Goal: Communication & Community: Ask a question

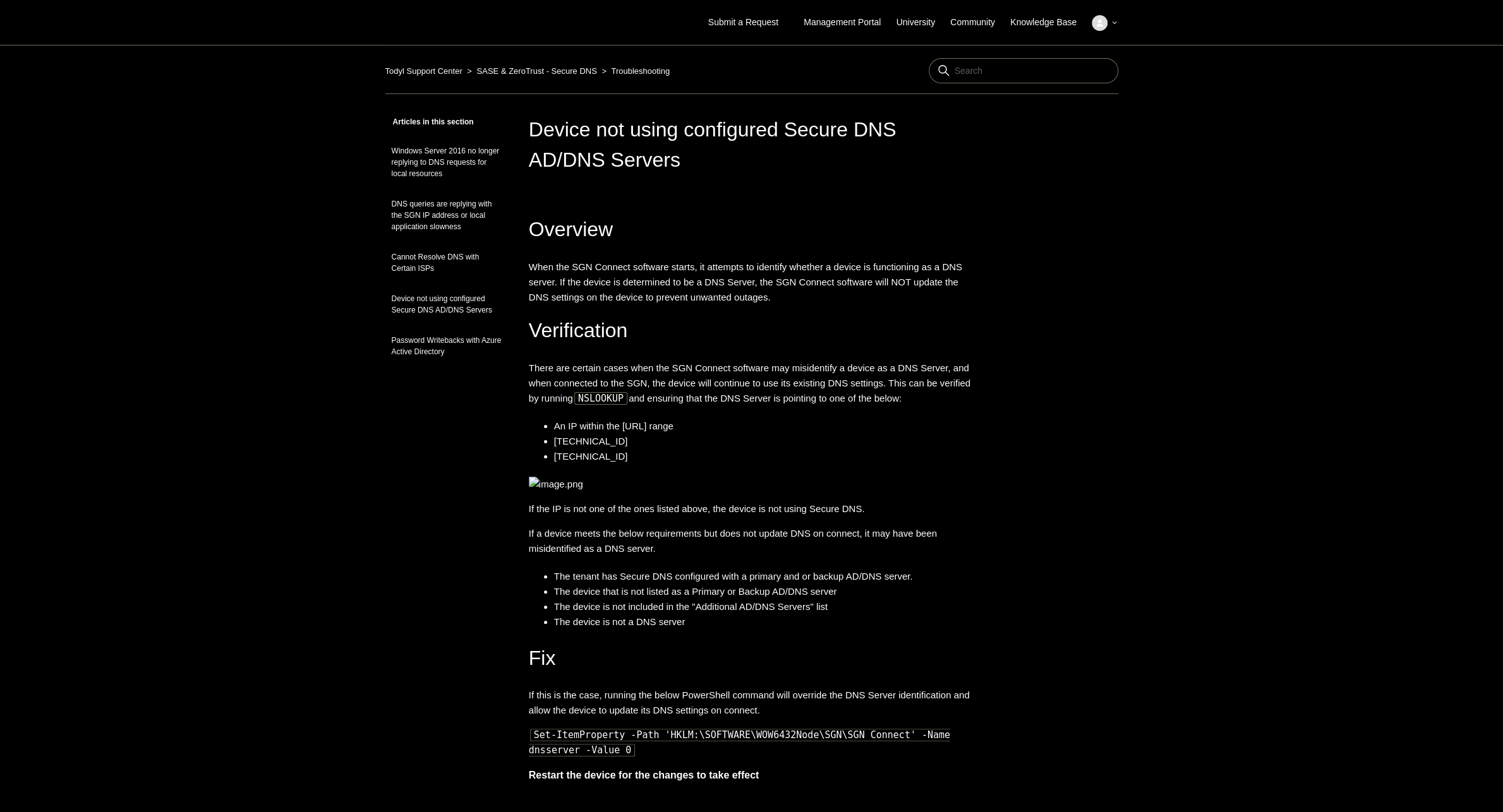
click at [279, 271] on main "Todyl Support Center SASE & ZeroTrust - Secure DNS Troubleshooting Articles in …" at bounding box center [751, 629] width 1503 height 1169
click at [863, 369] on span "There are certain cases when the SGN Connect software may misidentify a device …" at bounding box center [749, 382] width 441 height 41
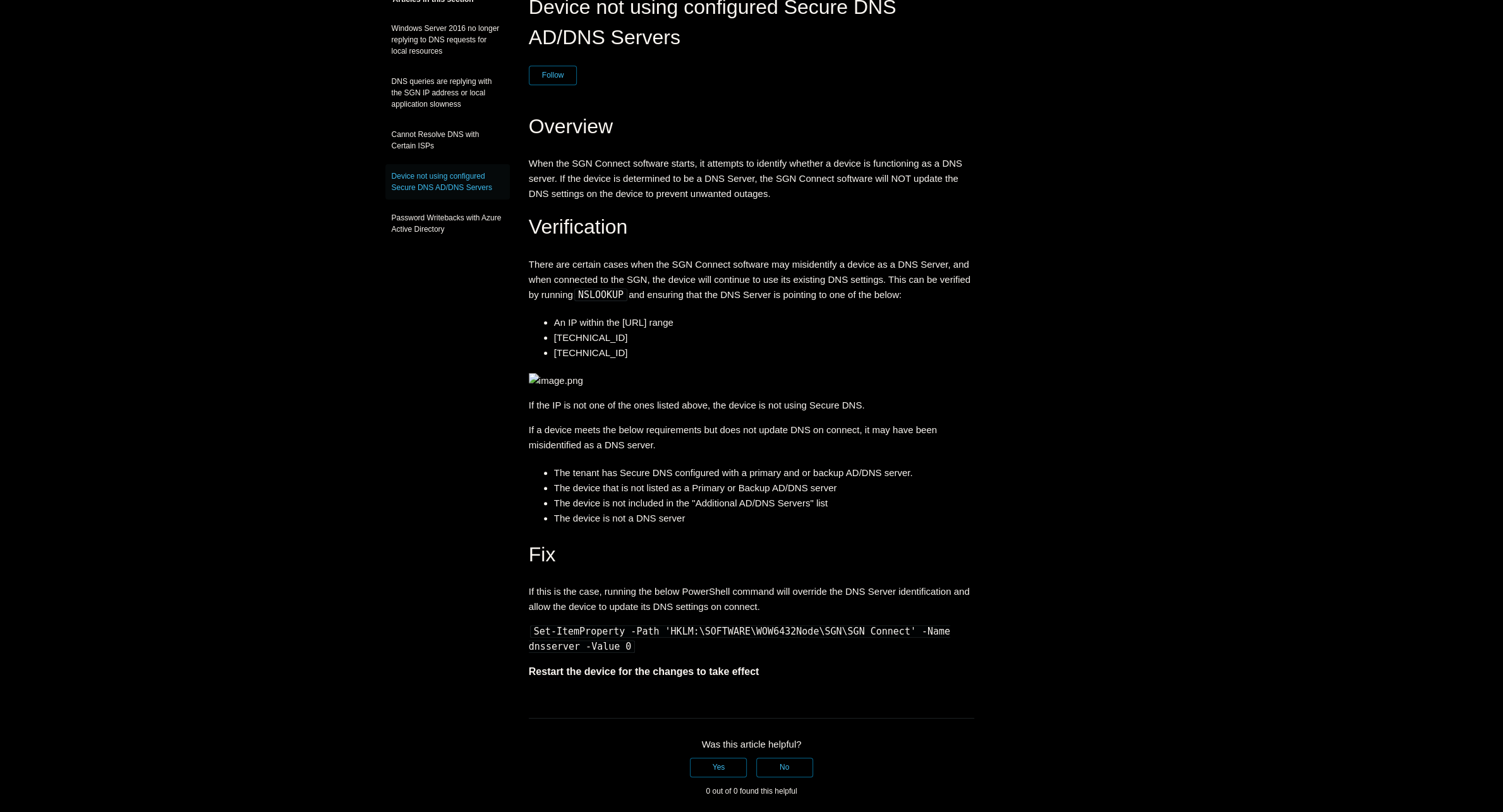
scroll to position [186, 0]
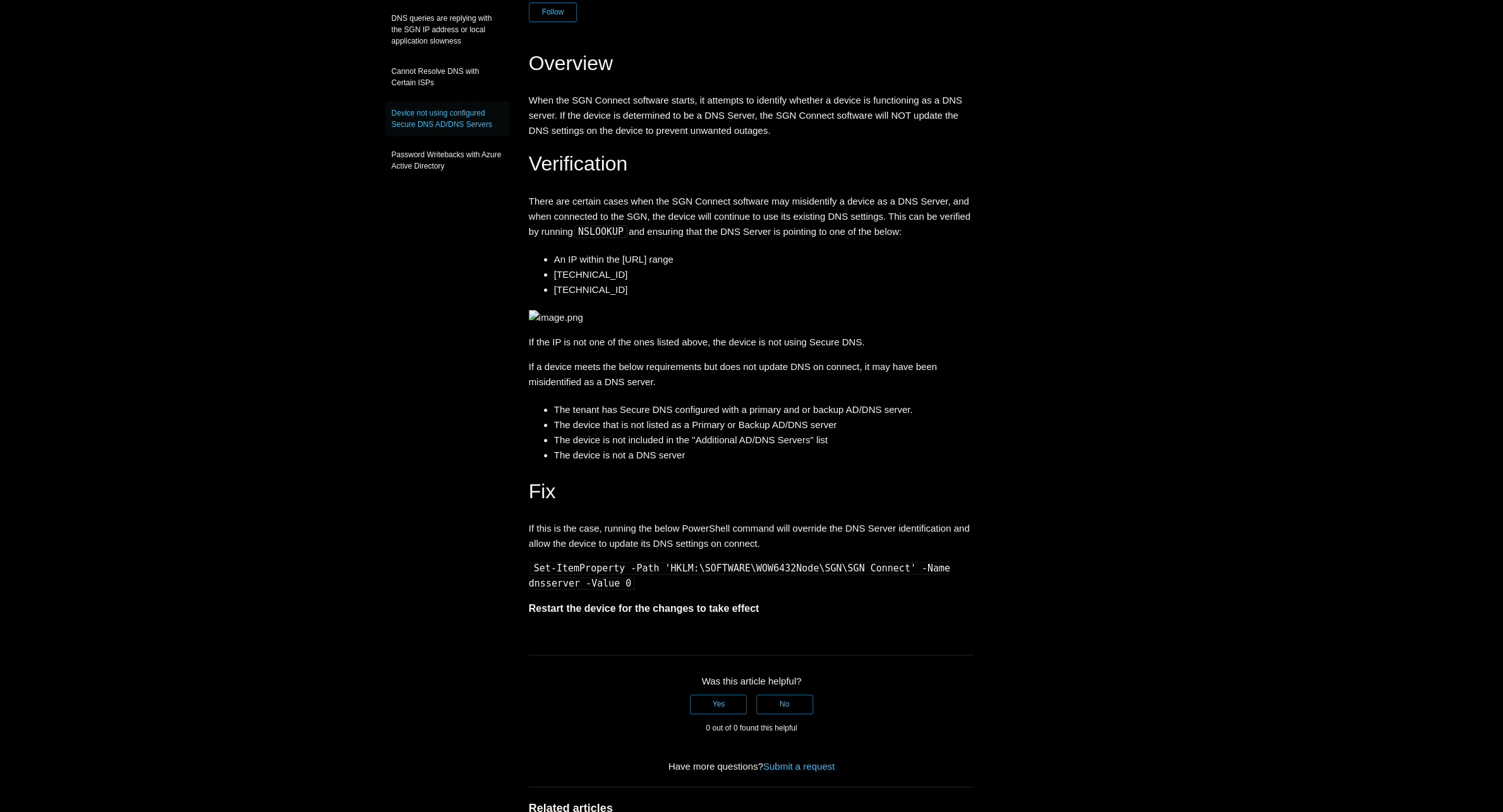
click at [330, 341] on main "Todyl Support Center SASE & ZeroTrust - Secure DNS Troubleshooting Articles in …" at bounding box center [751, 446] width 1503 height 1174
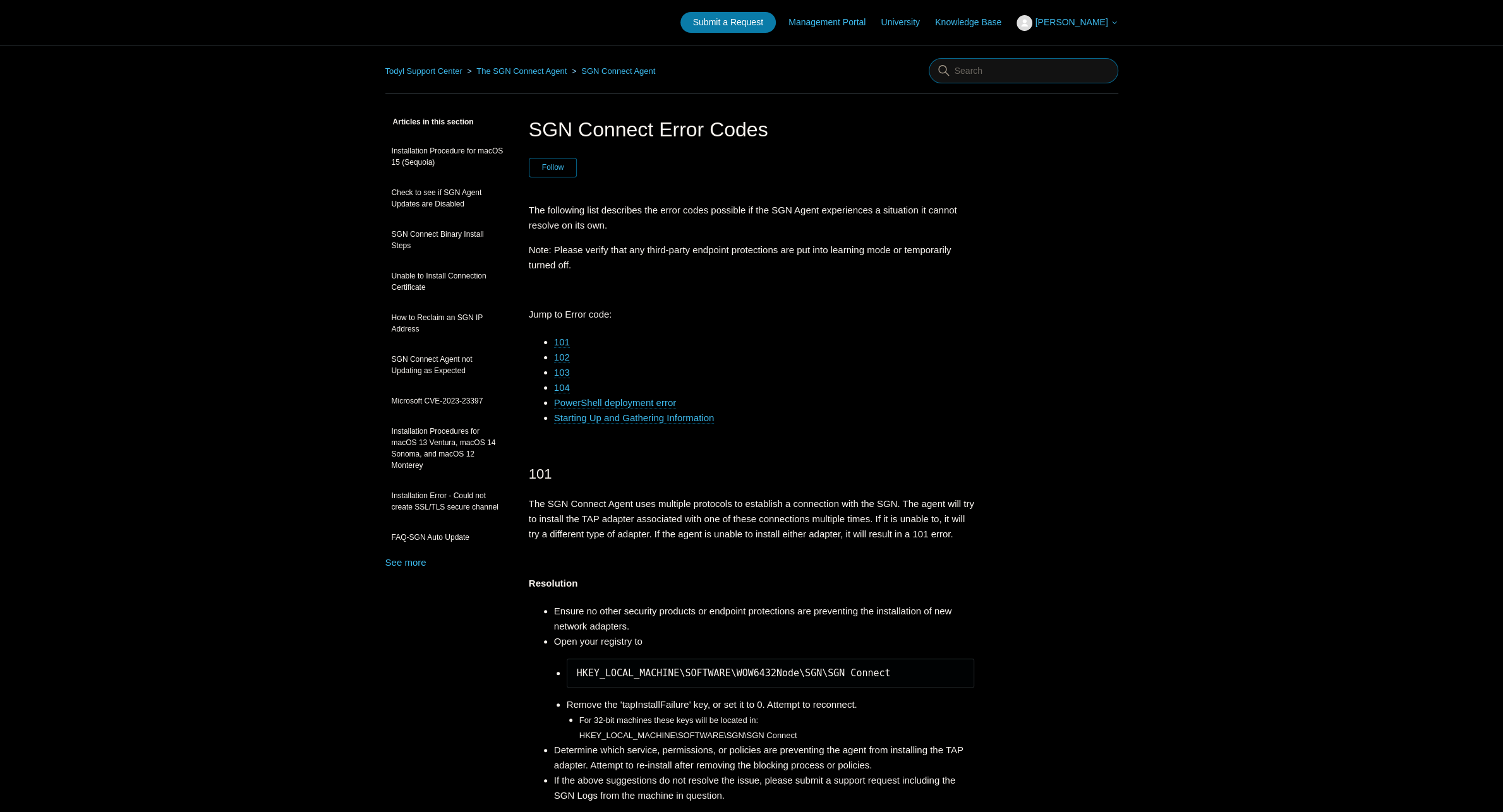
click at [984, 61] on input "Search" at bounding box center [1023, 71] width 190 height 25
type input "uninstall"
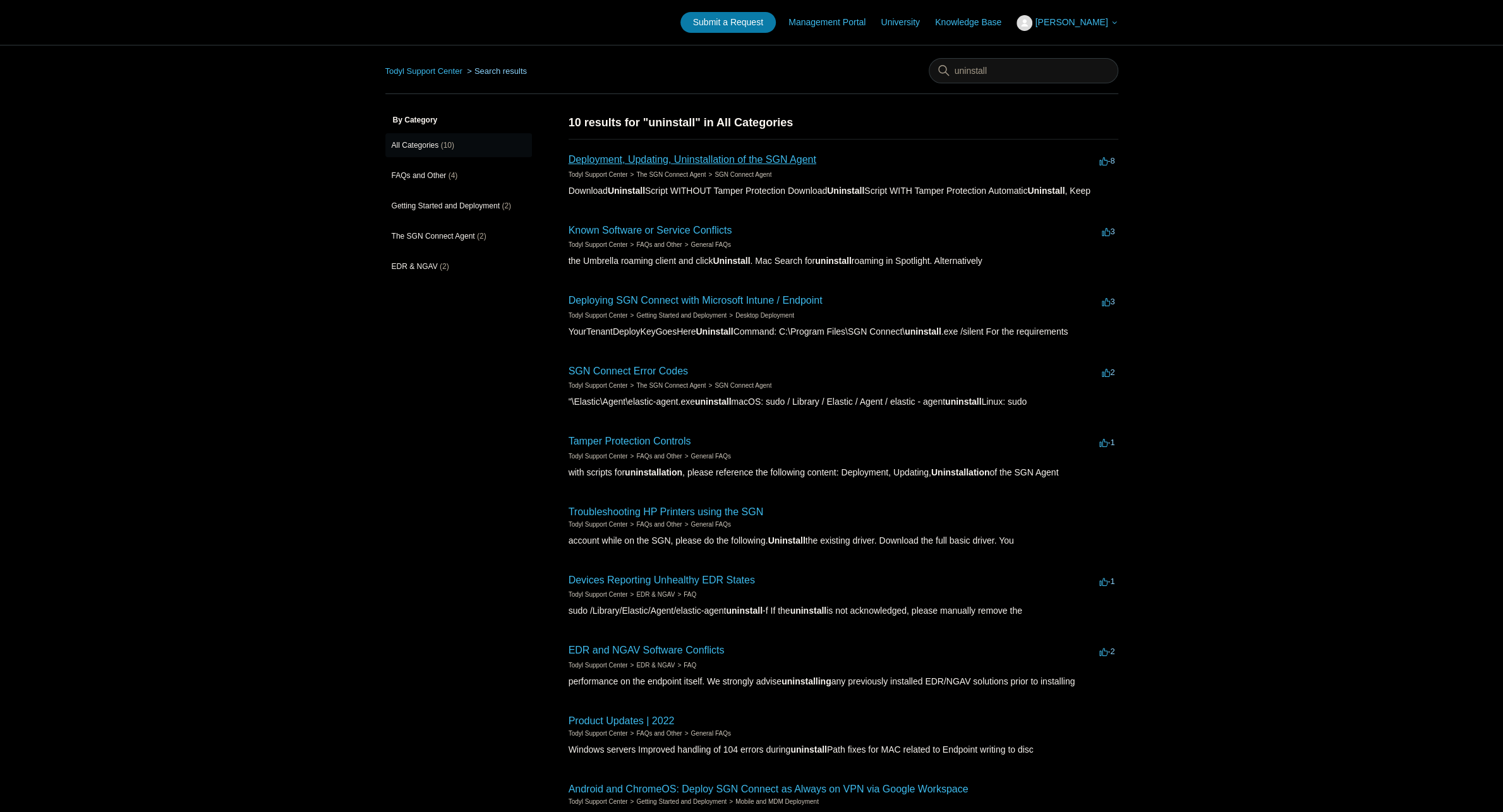
click at [746, 162] on link "Deployment, Updating, Uninstallation of the SGN Agent" at bounding box center [692, 159] width 247 height 11
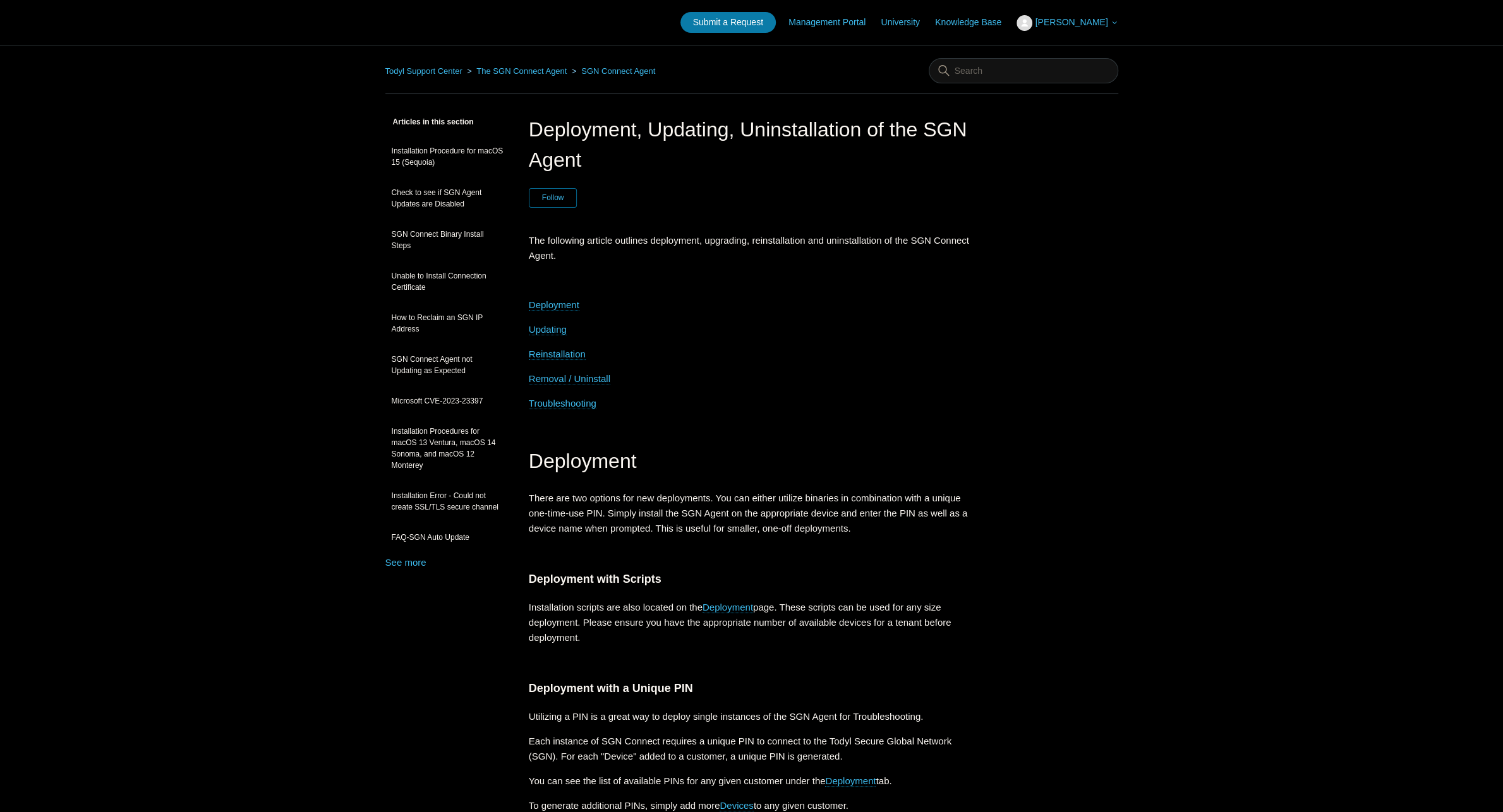
click at [594, 380] on span "Removal / Uninstall" at bounding box center [569, 378] width 82 height 11
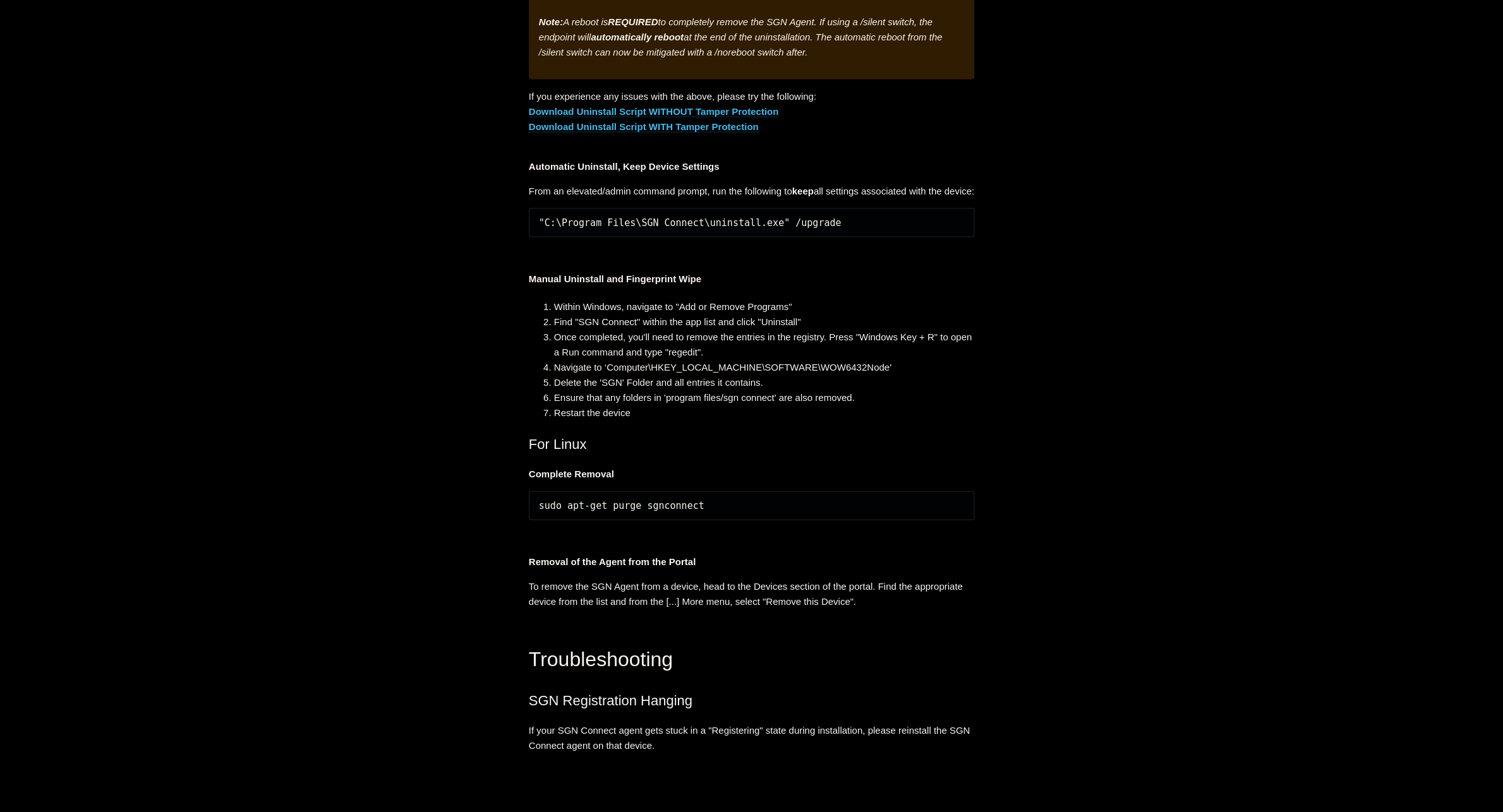
scroll to position [2393, 0]
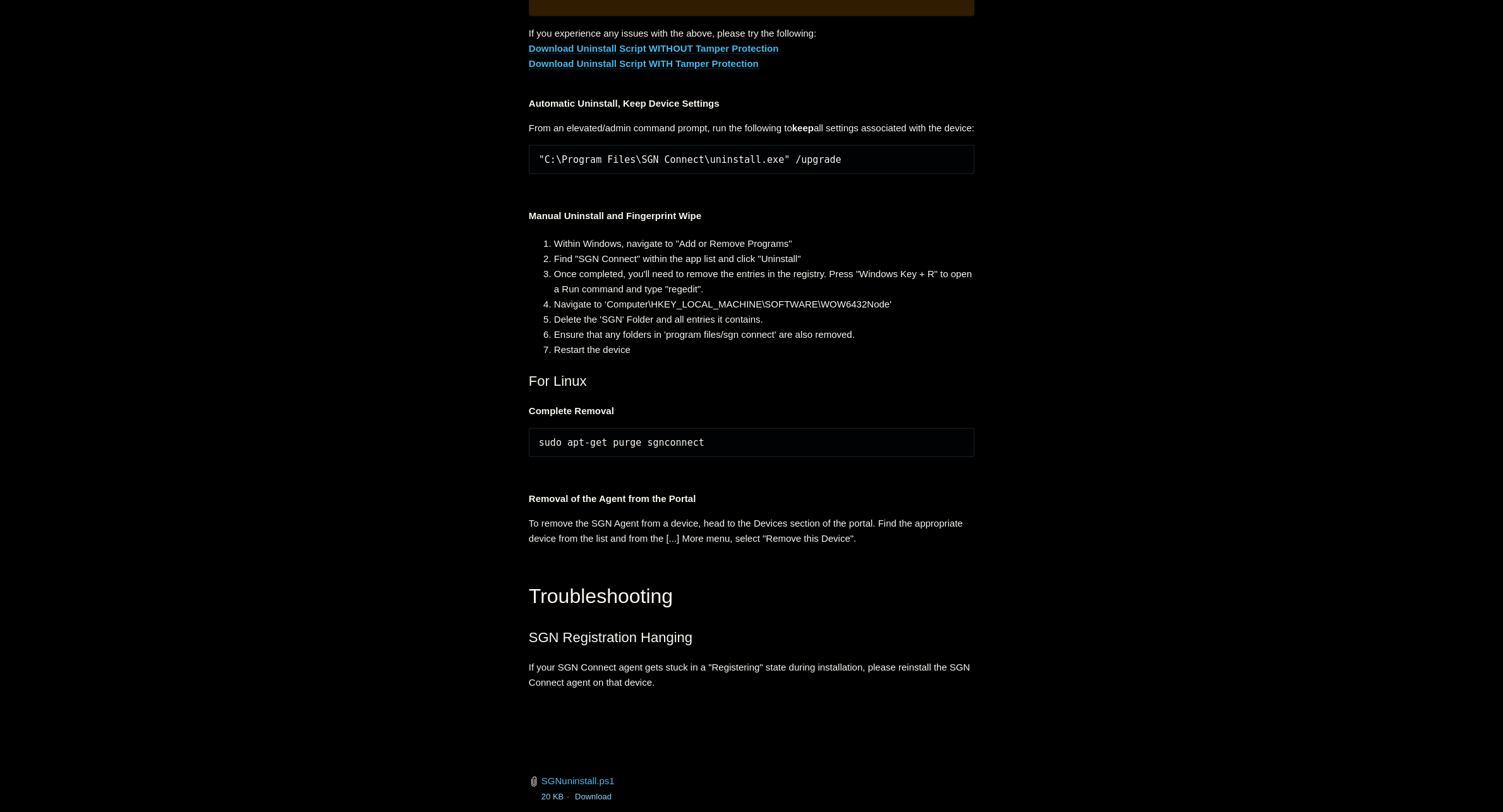
drag, startPoint x: 635, startPoint y: 323, endPoint x: 640, endPoint y: 330, distance: 8.6
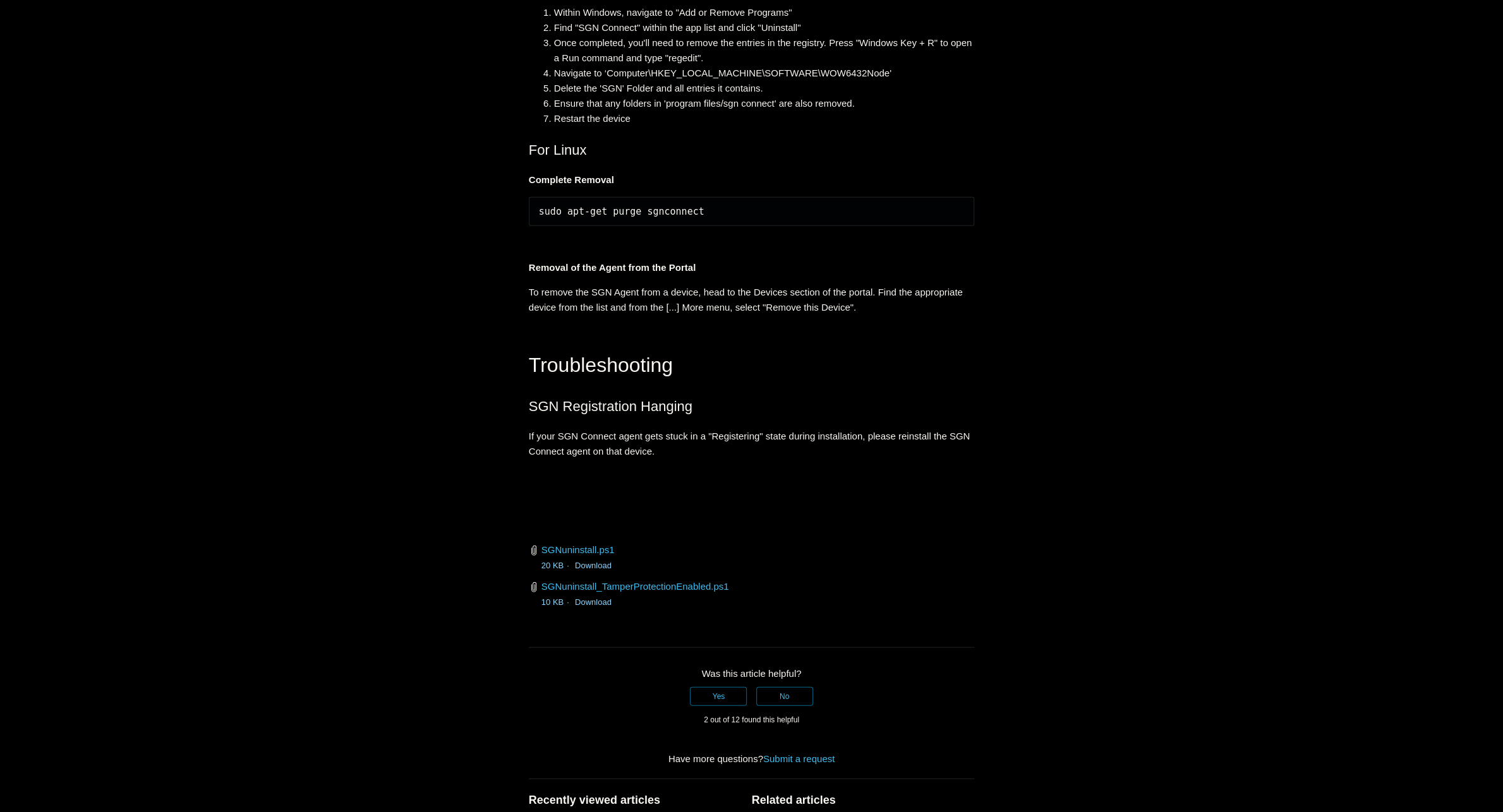
scroll to position [2644, 0]
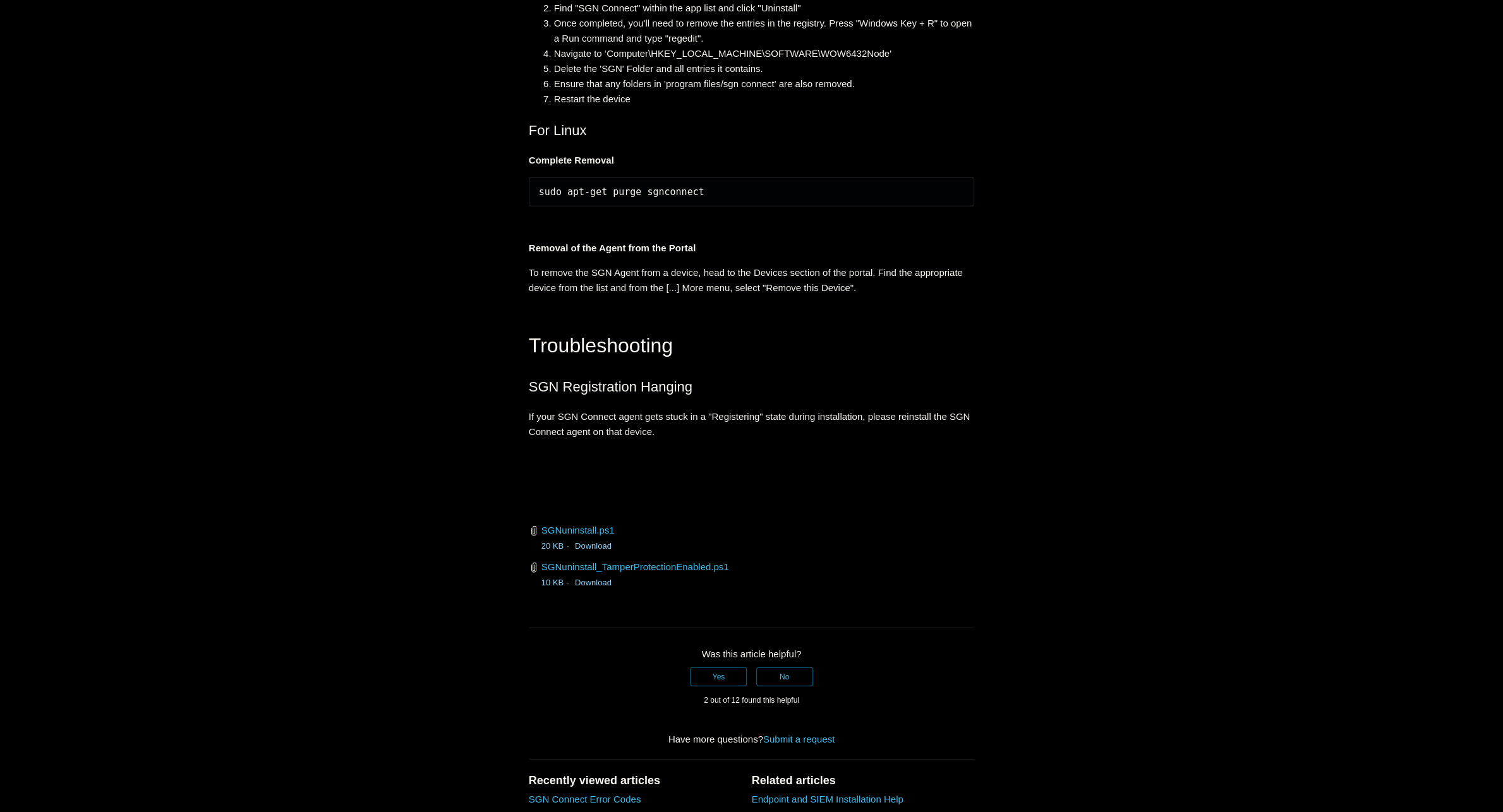
drag, startPoint x: 123, startPoint y: 244, endPoint x: 51, endPoint y: 228, distance: 73.8
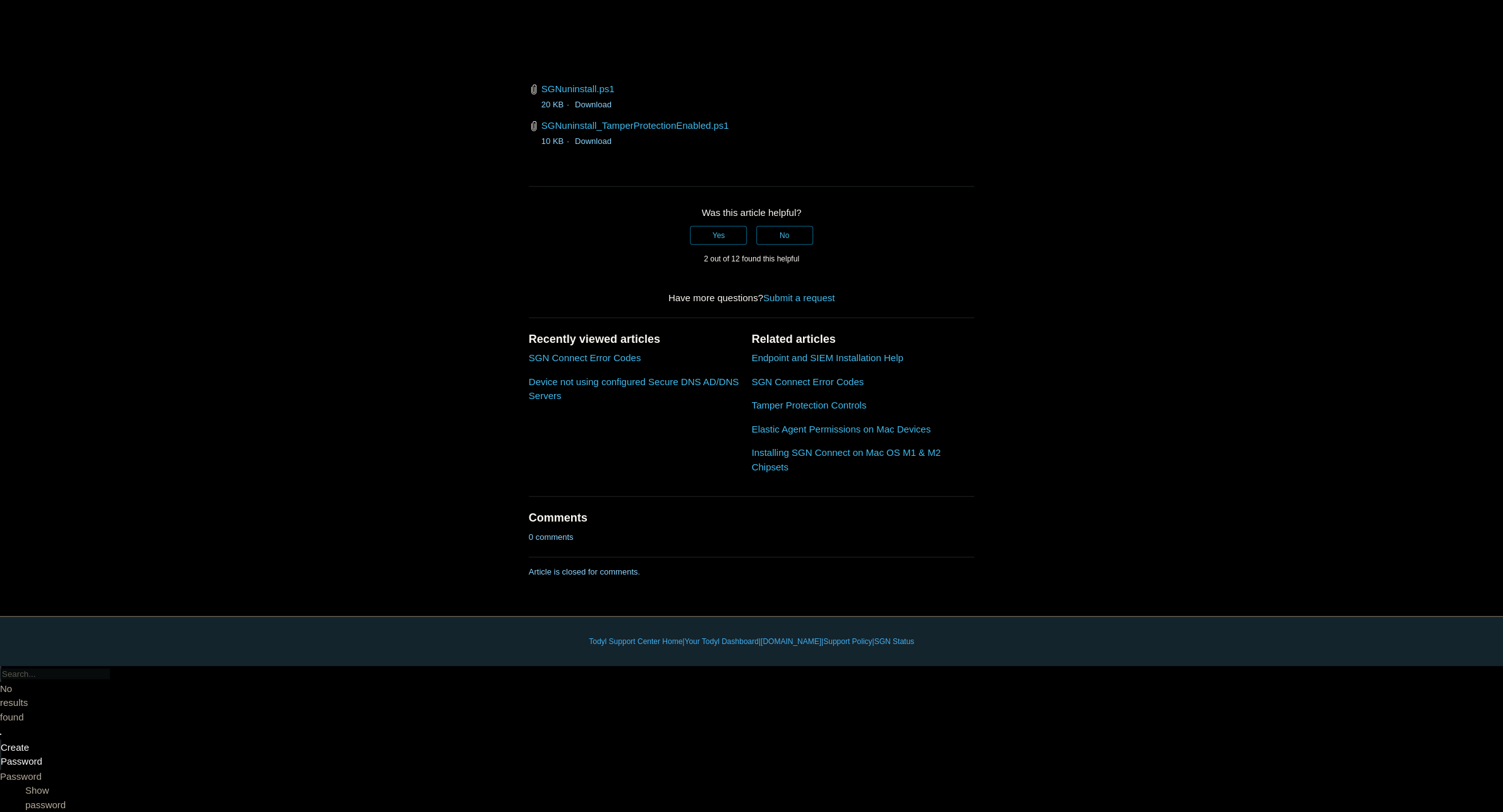
scroll to position [2959, 0]
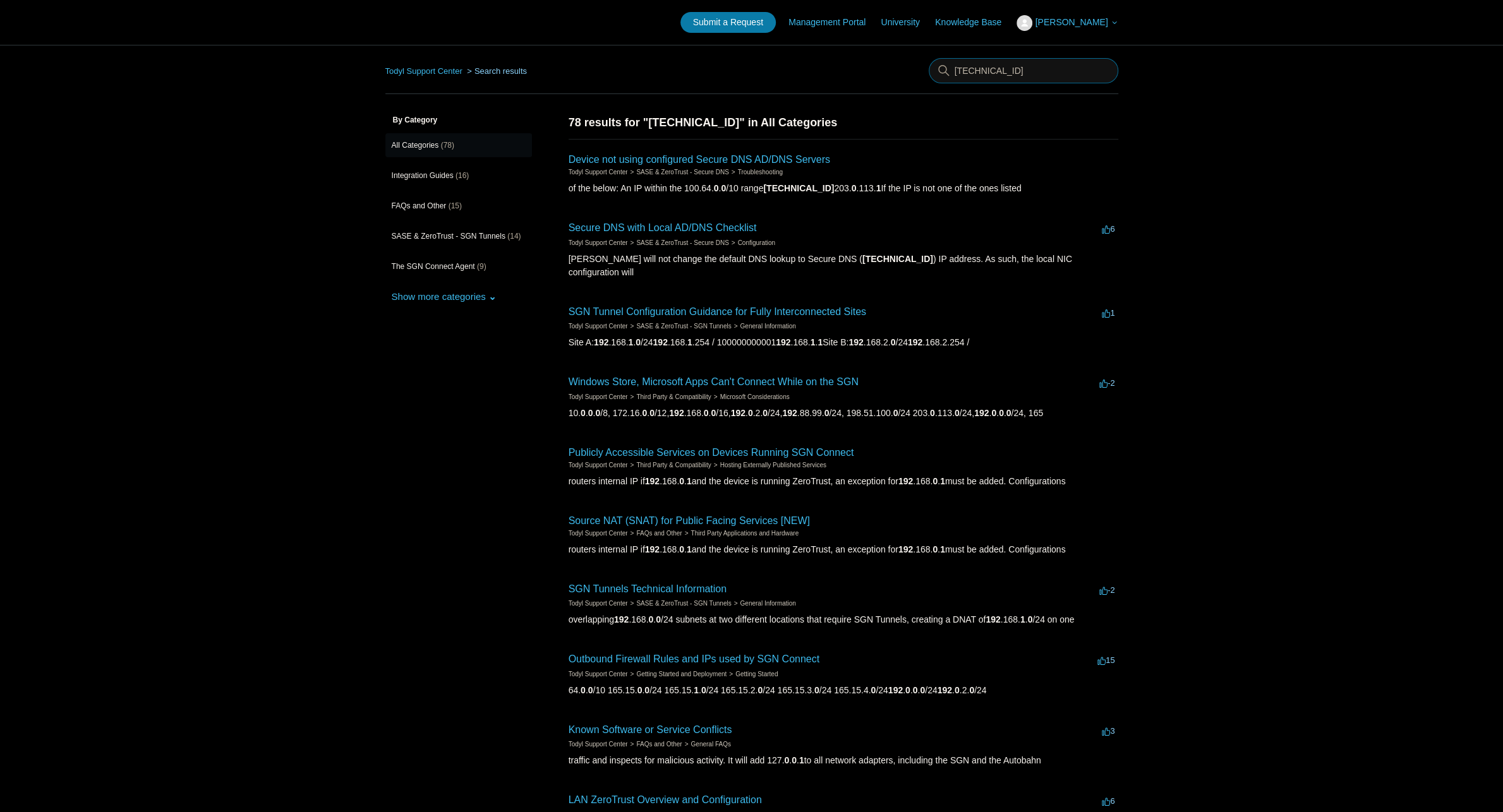
click at [1000, 72] on input "[TECHNICAL_ID]" at bounding box center [1023, 71] width 190 height 25
click at [1000, 72] on input "192.0.0.1" at bounding box center [1023, 71] width 190 height 25
type input "failed to register"
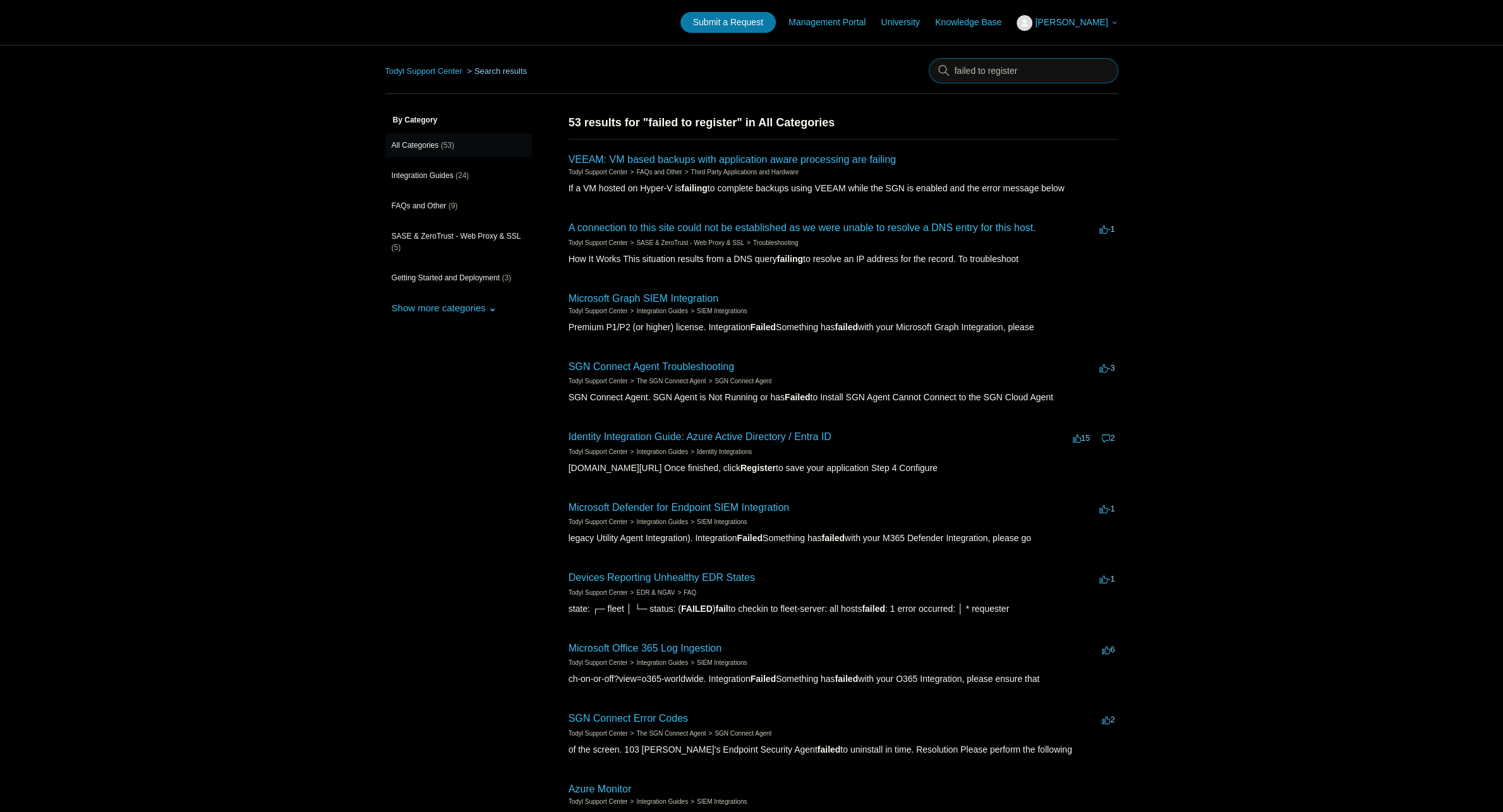
click at [1001, 74] on input "failed to register" at bounding box center [1023, 71] width 190 height 25
type input "192.0.0.1"
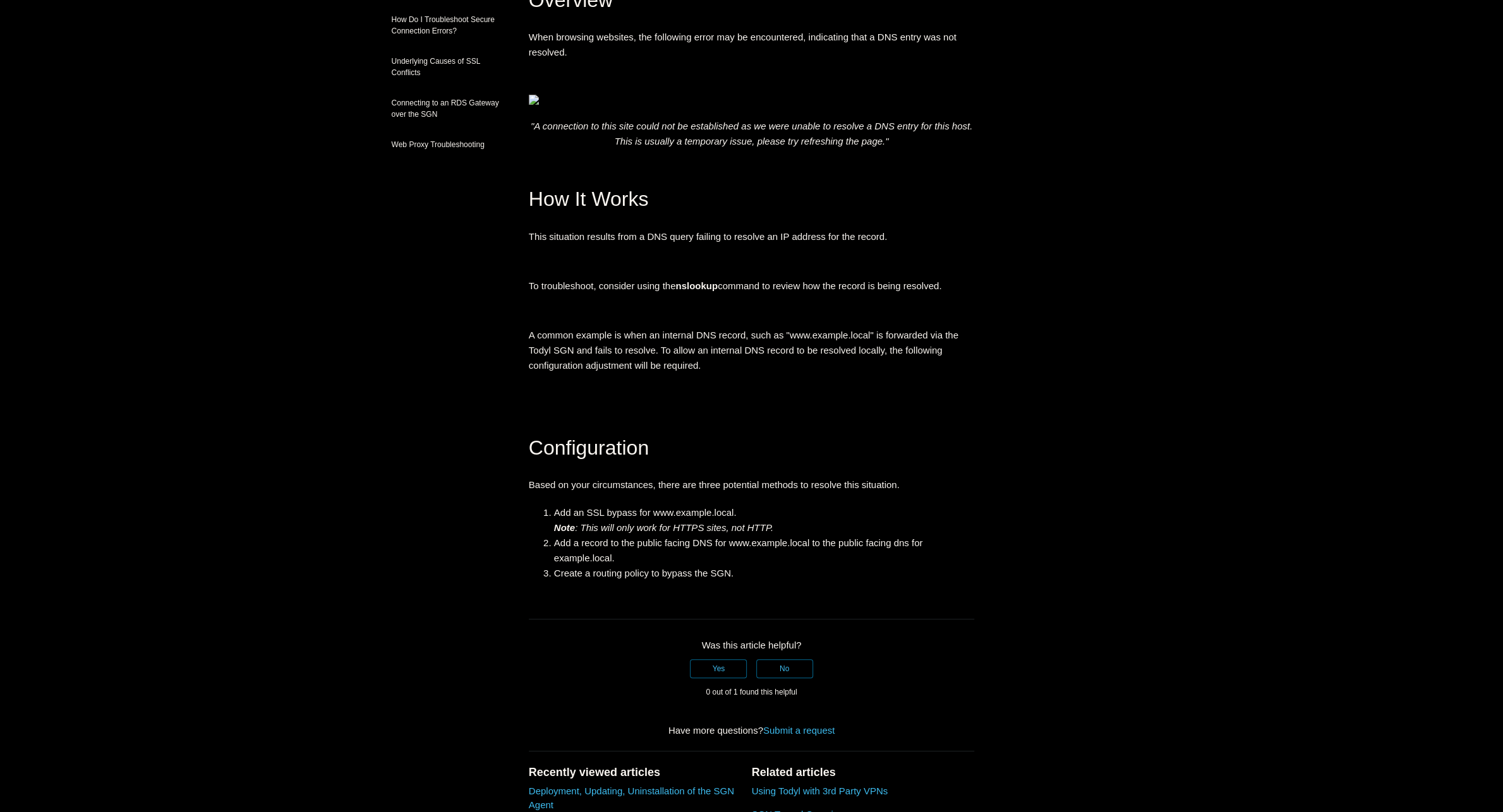
scroll to position [315, 0]
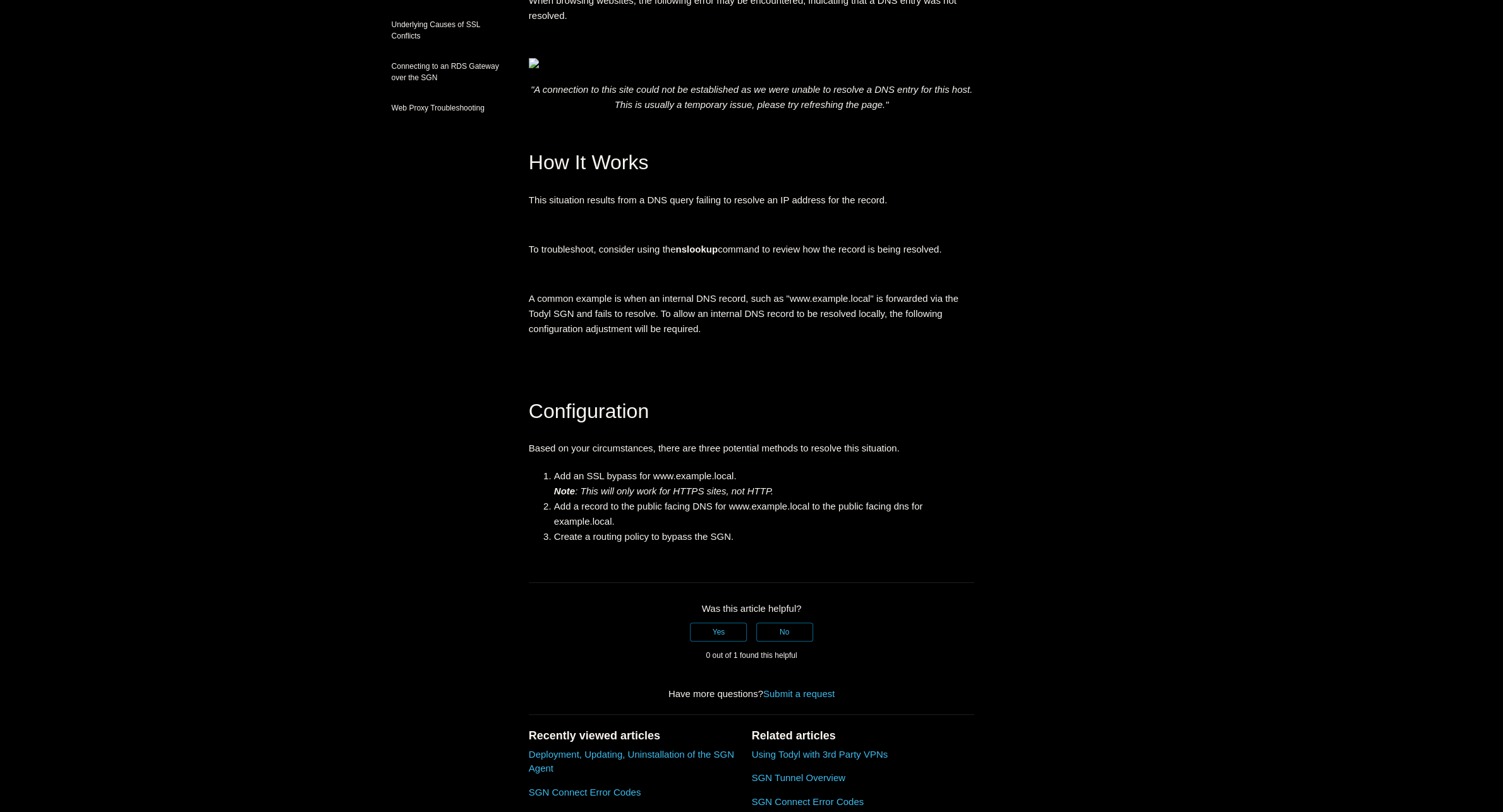
click at [403, 421] on aside "Articles in this section A connection to this site could not be established as …" at bounding box center [447, 364] width 125 height 1131
click at [402, 407] on aside "Articles in this section A connection to this site could not be established as …" at bounding box center [447, 364] width 125 height 1131
click at [184, 486] on main "Todyl Support Center SASE & ZeroTrust - Web Proxy & SSL Troubleshooting Article…" at bounding box center [751, 336] width 1503 height 1212
click at [180, 480] on main "Todyl Support Center SASE & ZeroTrust - Web Proxy & SSL Troubleshooting Article…" at bounding box center [751, 336] width 1503 height 1212
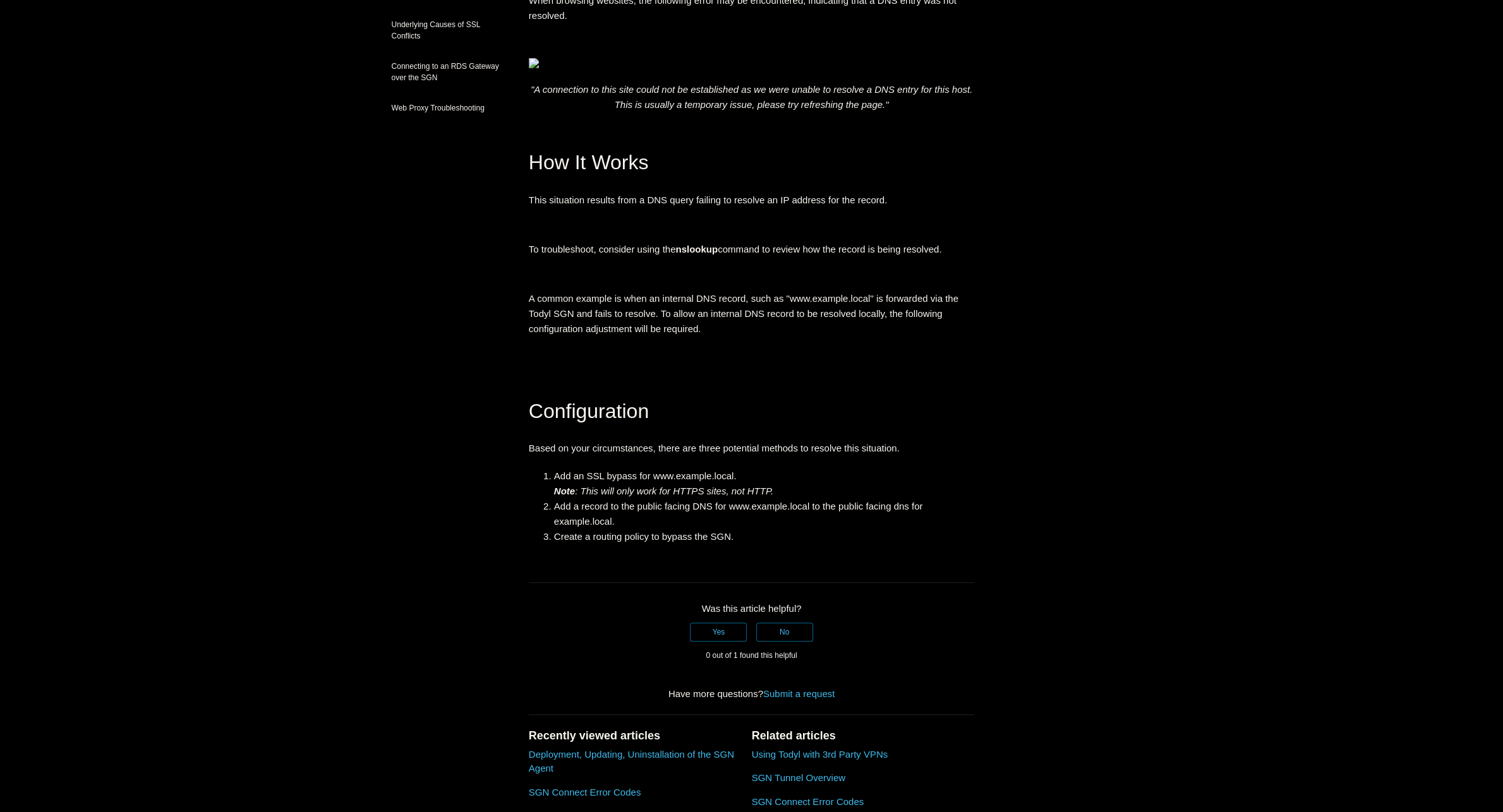
click at [144, 356] on main "Todyl Support Center SASE & ZeroTrust - Web Proxy & SSL Troubleshooting Article…" at bounding box center [751, 336] width 1503 height 1212
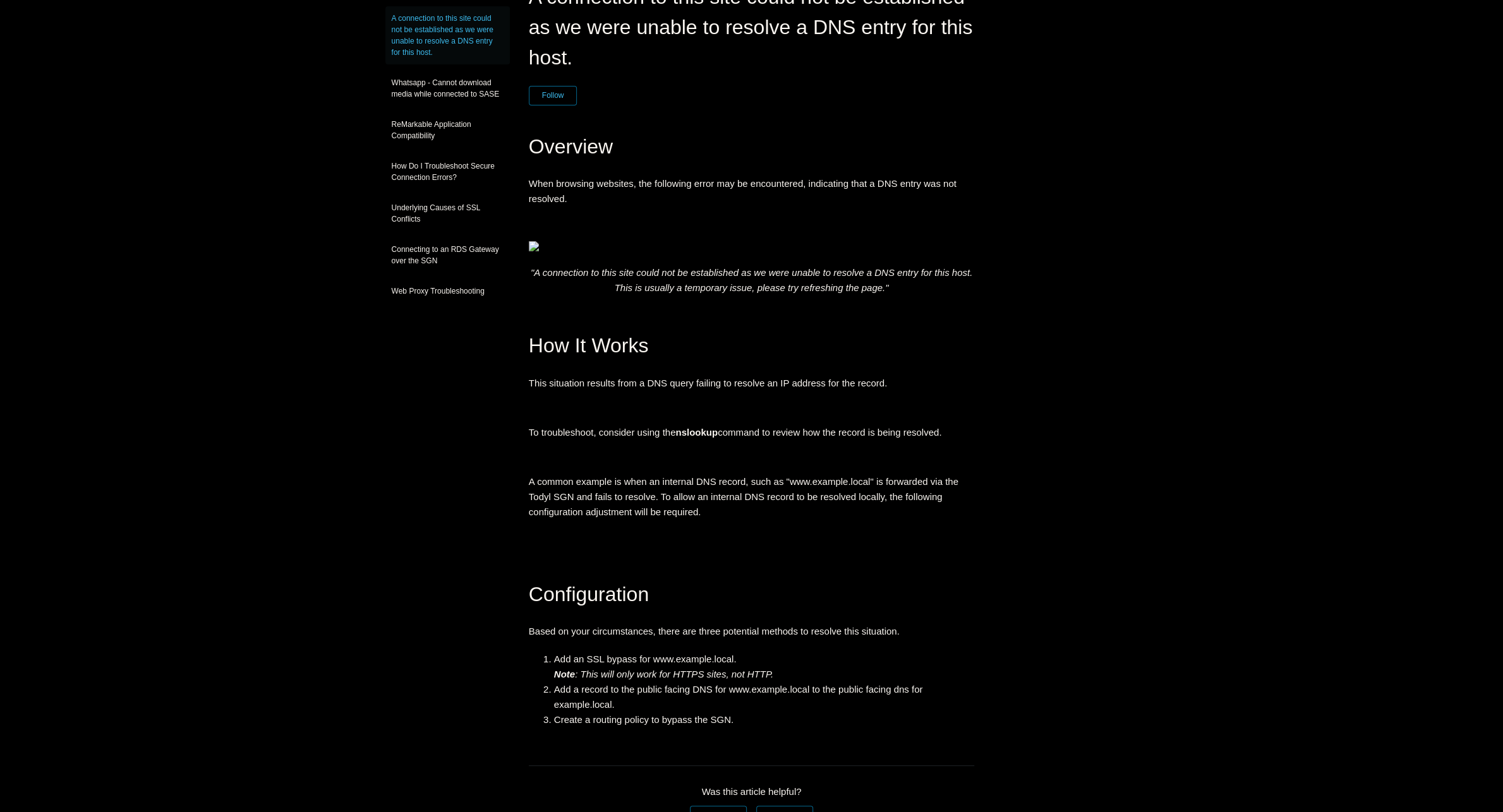
scroll to position [0, 0]
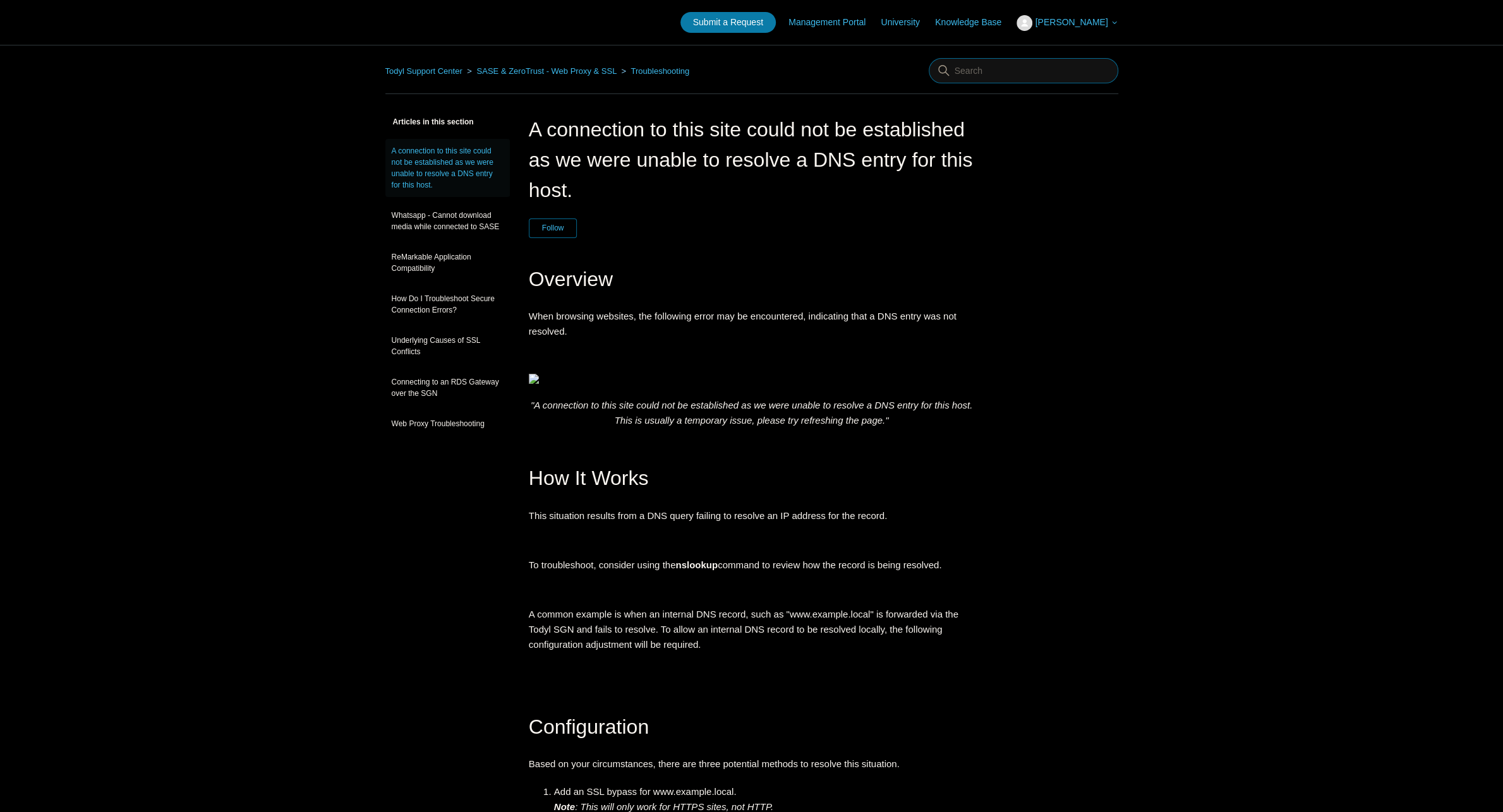
drag, startPoint x: 1007, startPoint y: 61, endPoint x: 1003, endPoint y: 72, distance: 11.7
click at [1005, 66] on input "Search" at bounding box center [1023, 71] width 190 height 25
type input "ipv6"
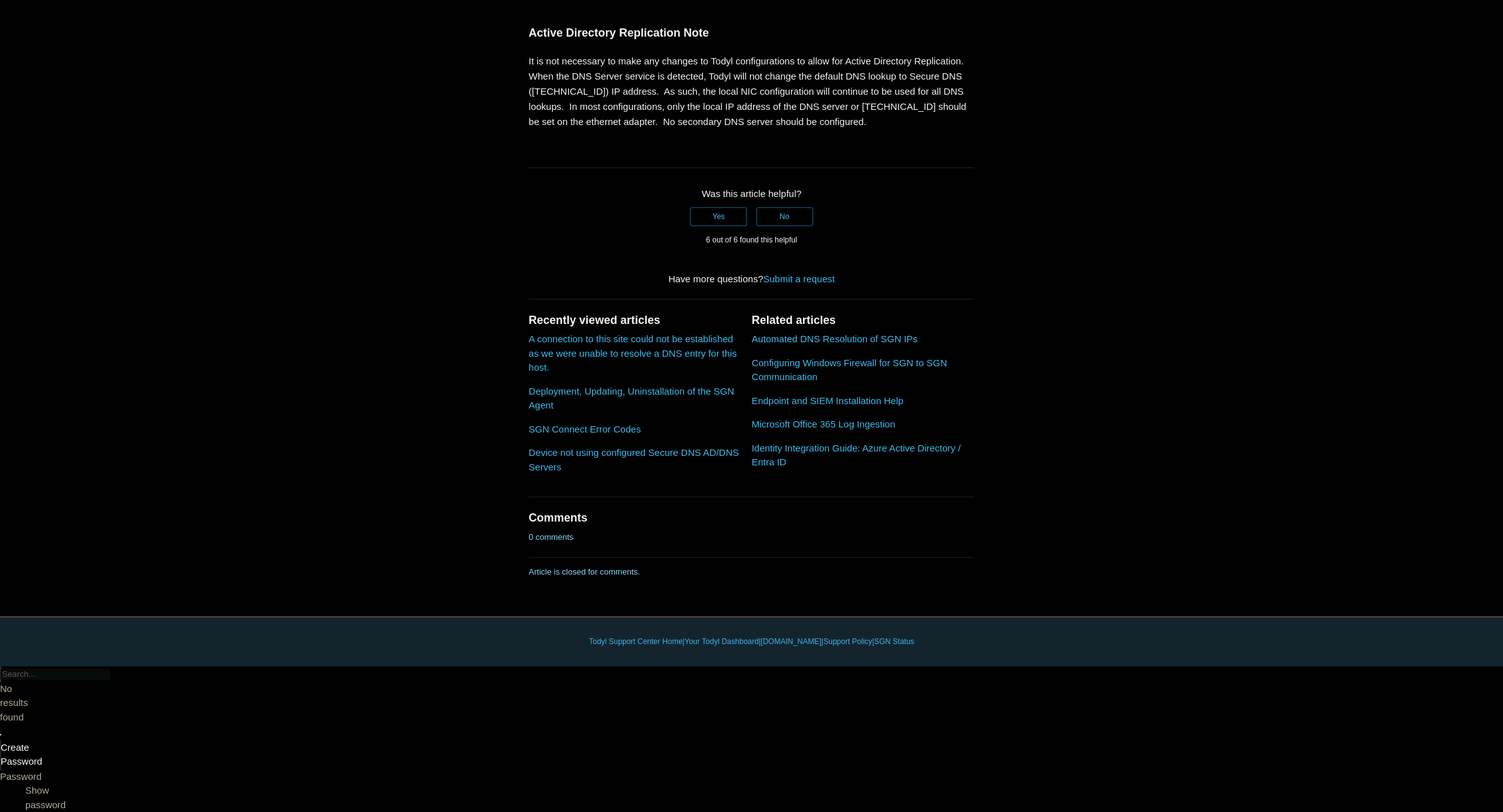
scroll to position [1667, 0]
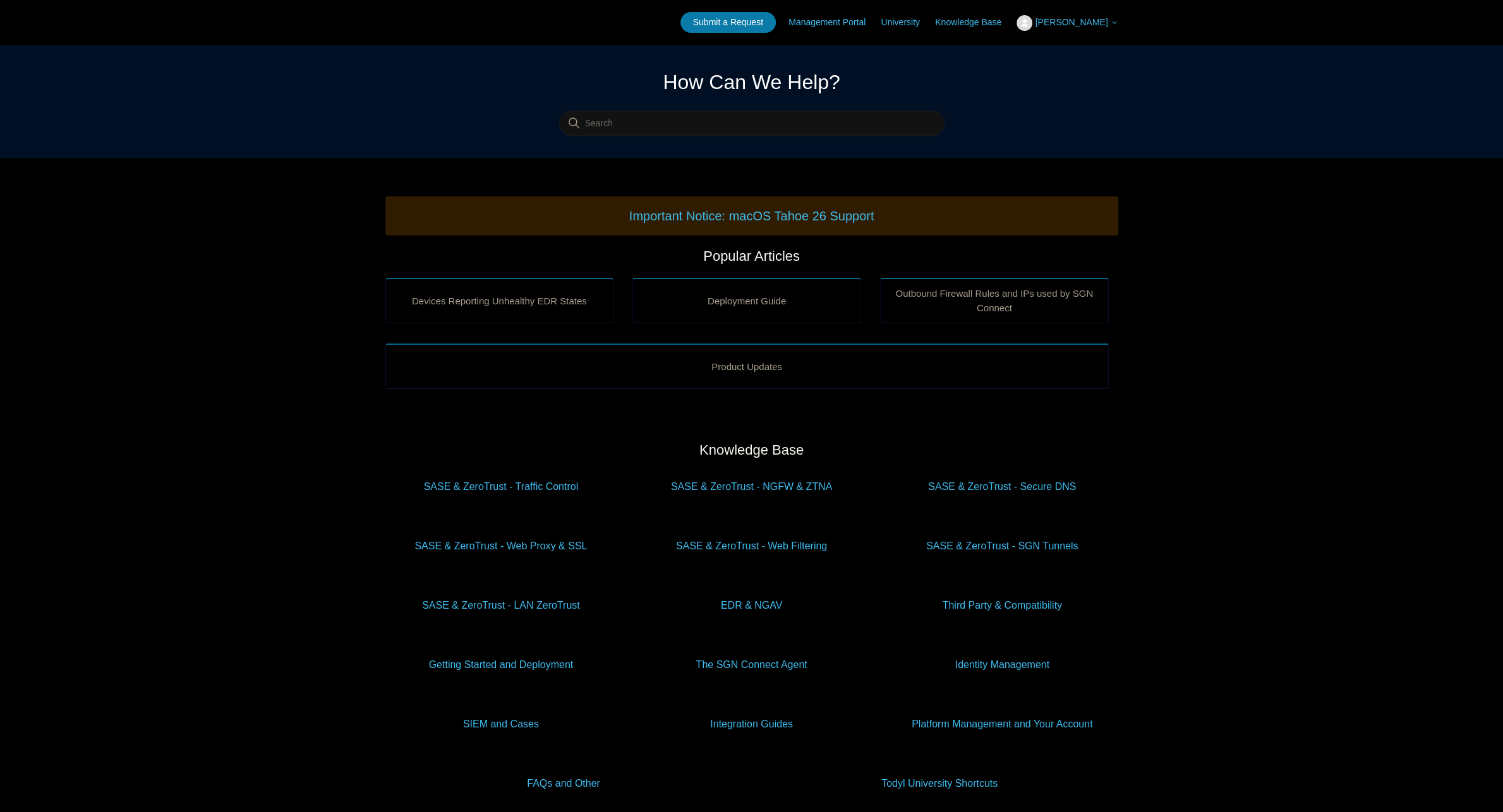
click at [1093, 20] on span "[PERSON_NAME]" at bounding box center [1071, 22] width 73 height 10
click at [729, 24] on link "Submit a Request" at bounding box center [728, 22] width 95 height 21
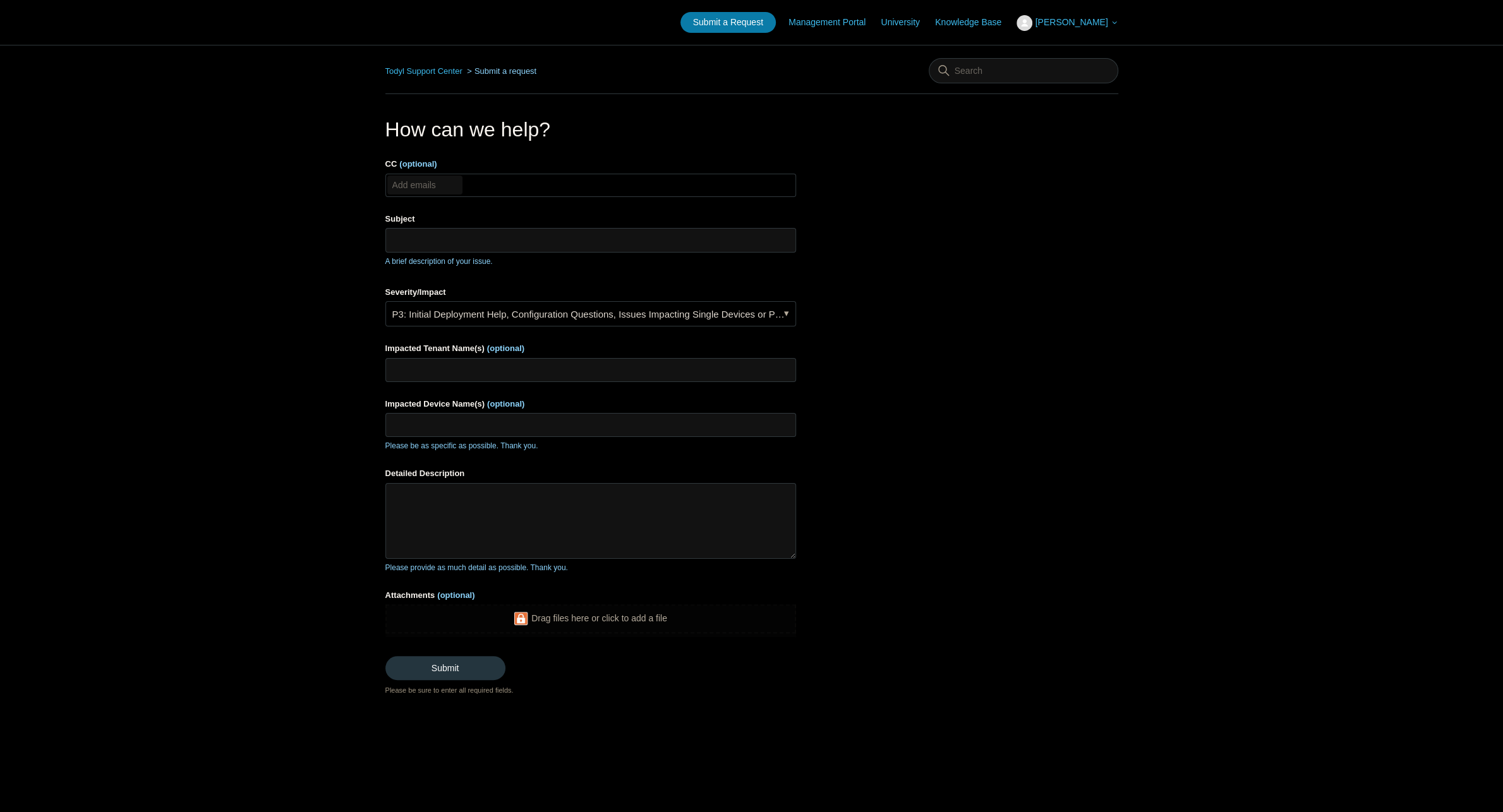
click at [445, 188] on input "CC (optional)" at bounding box center [425, 184] width 75 height 19
click at [534, 238] on input "Subject" at bounding box center [590, 240] width 410 height 24
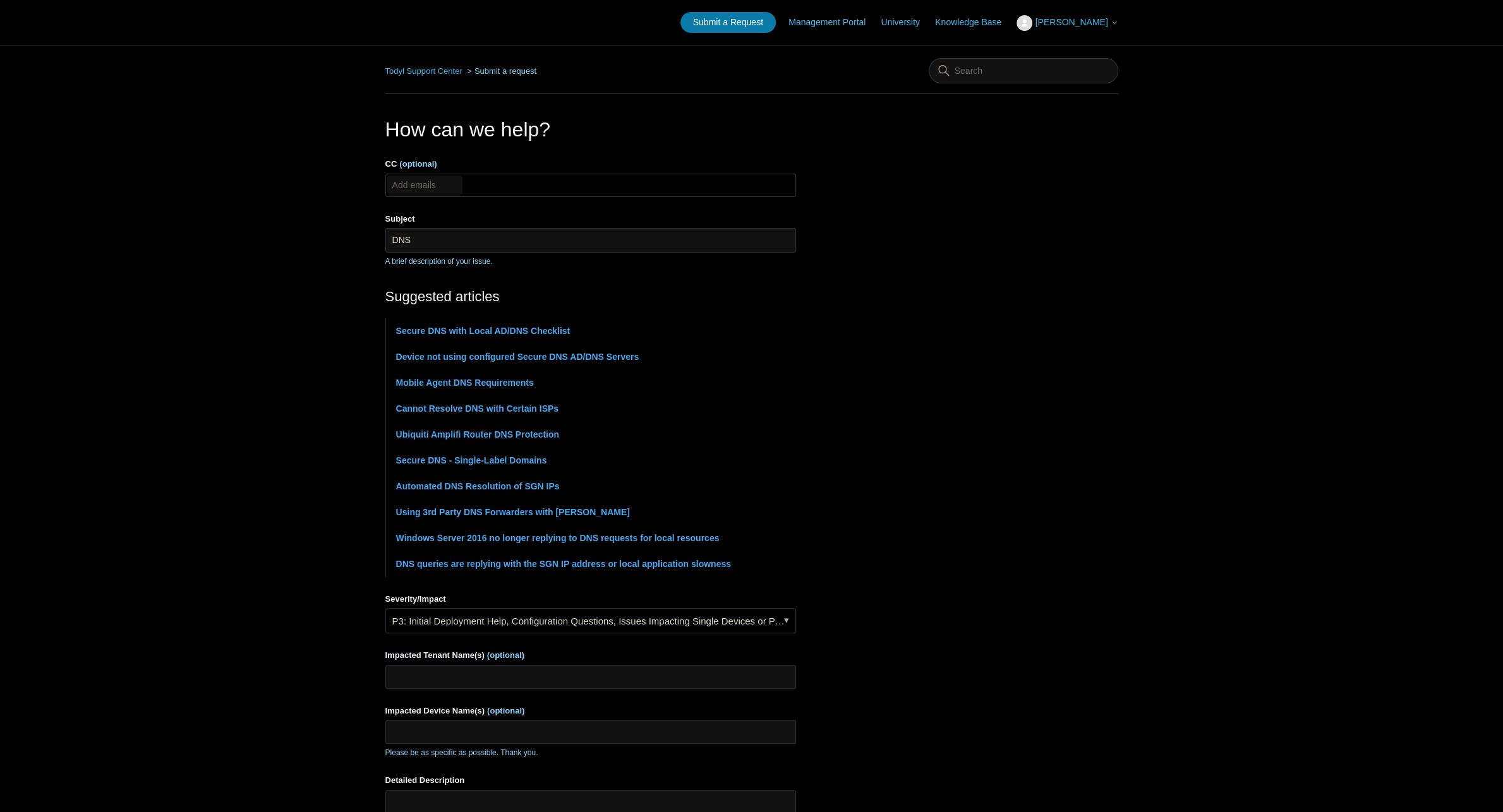
click at [248, 478] on main "Todyl Support Center Submit a request How can we help? CC (optional) Add emails…" at bounding box center [751, 524] width 1503 height 958
click at [502, 619] on link "P3: Initial Deployment Help, Configuration Questions, Issues Impacting Single D…" at bounding box center [590, 621] width 410 height 25
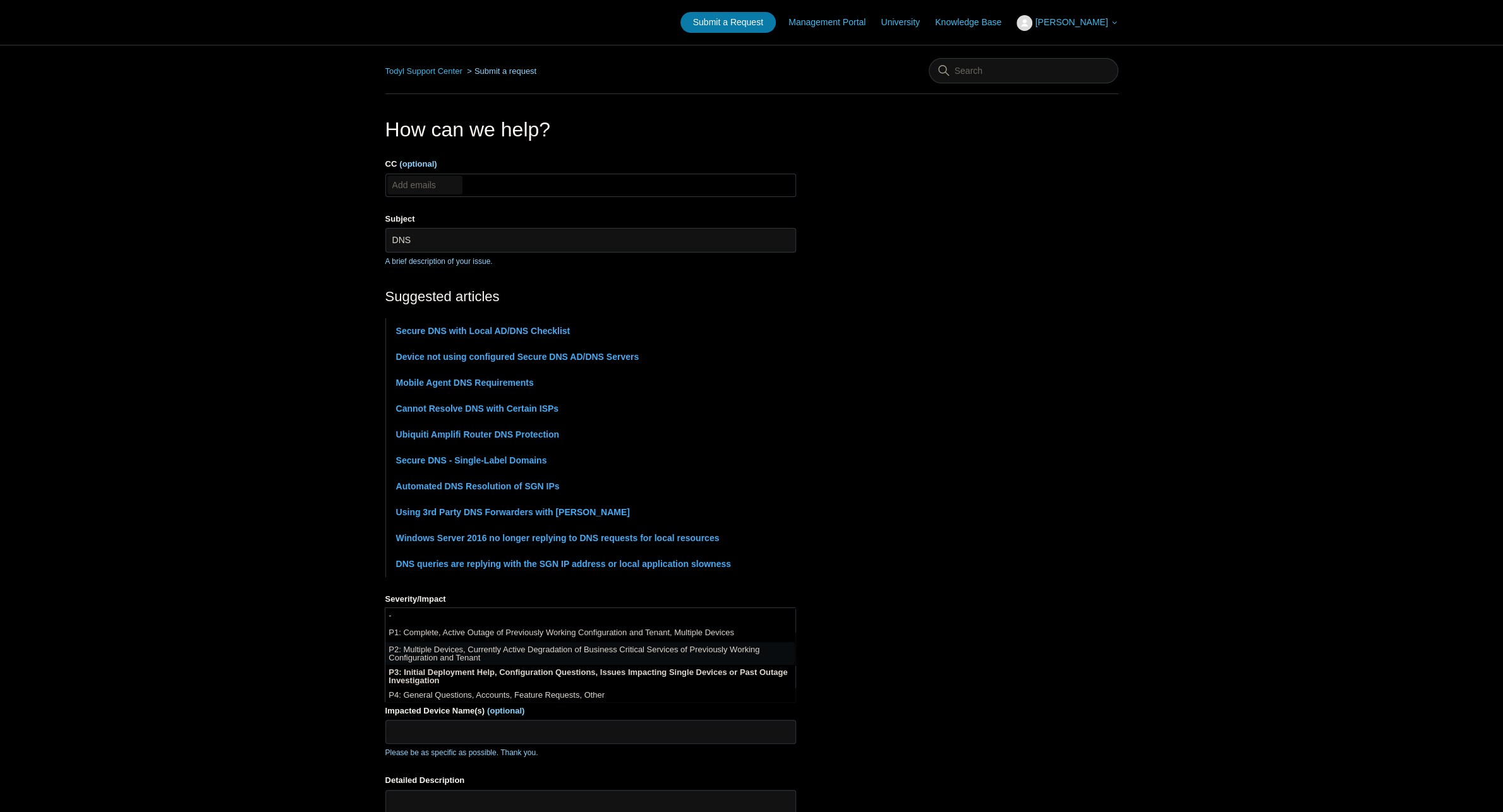
scroll to position [3, 0]
click at [525, 675] on li "P3: Initial Deployment Help, Configuration Questions, Issues Impacting Single D…" at bounding box center [590, 674] width 409 height 23
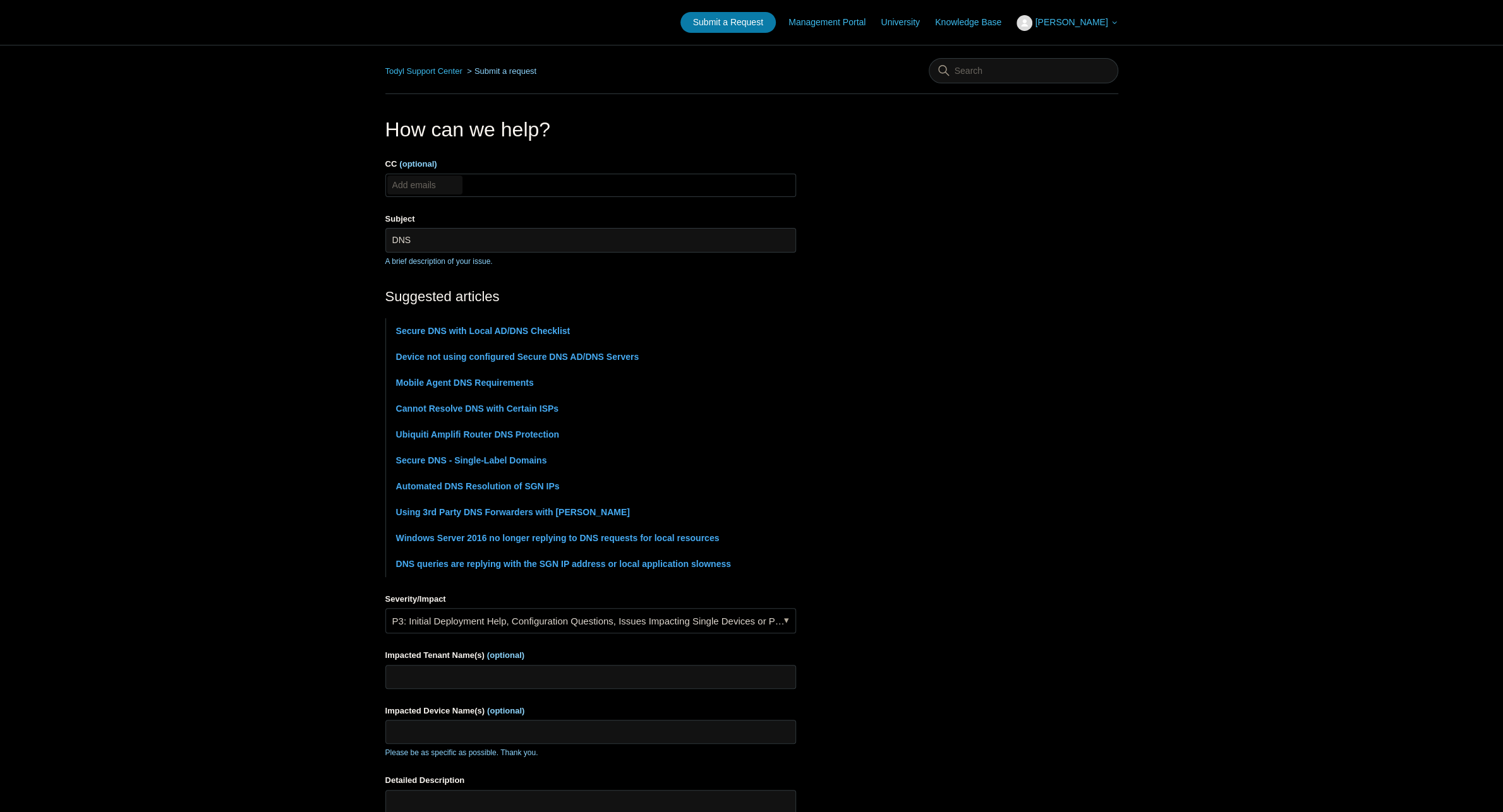
click at [316, 630] on main "Todyl Support Center Submit a request How can we help? CC (optional) Add emails…" at bounding box center [751, 524] width 1503 height 958
click at [451, 671] on input "Impacted Tenant Name(s) (optional)" at bounding box center [590, 676] width 410 height 24
click at [454, 240] on input "DNS" at bounding box center [590, 240] width 410 height 24
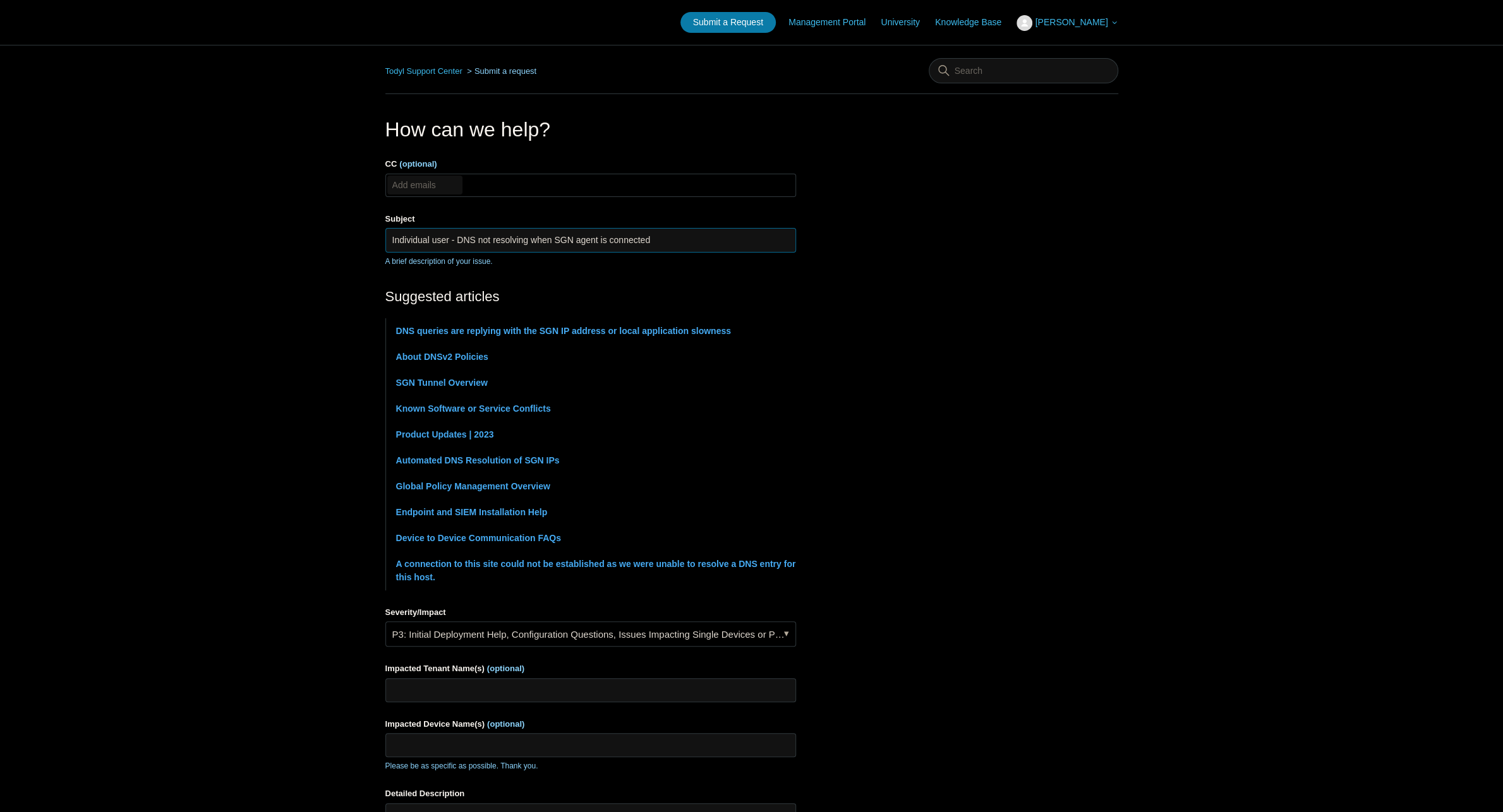
click at [447, 239] on input "Individual user - DNS not resolving when SGN agent is connected" at bounding box center [590, 240] width 410 height 24
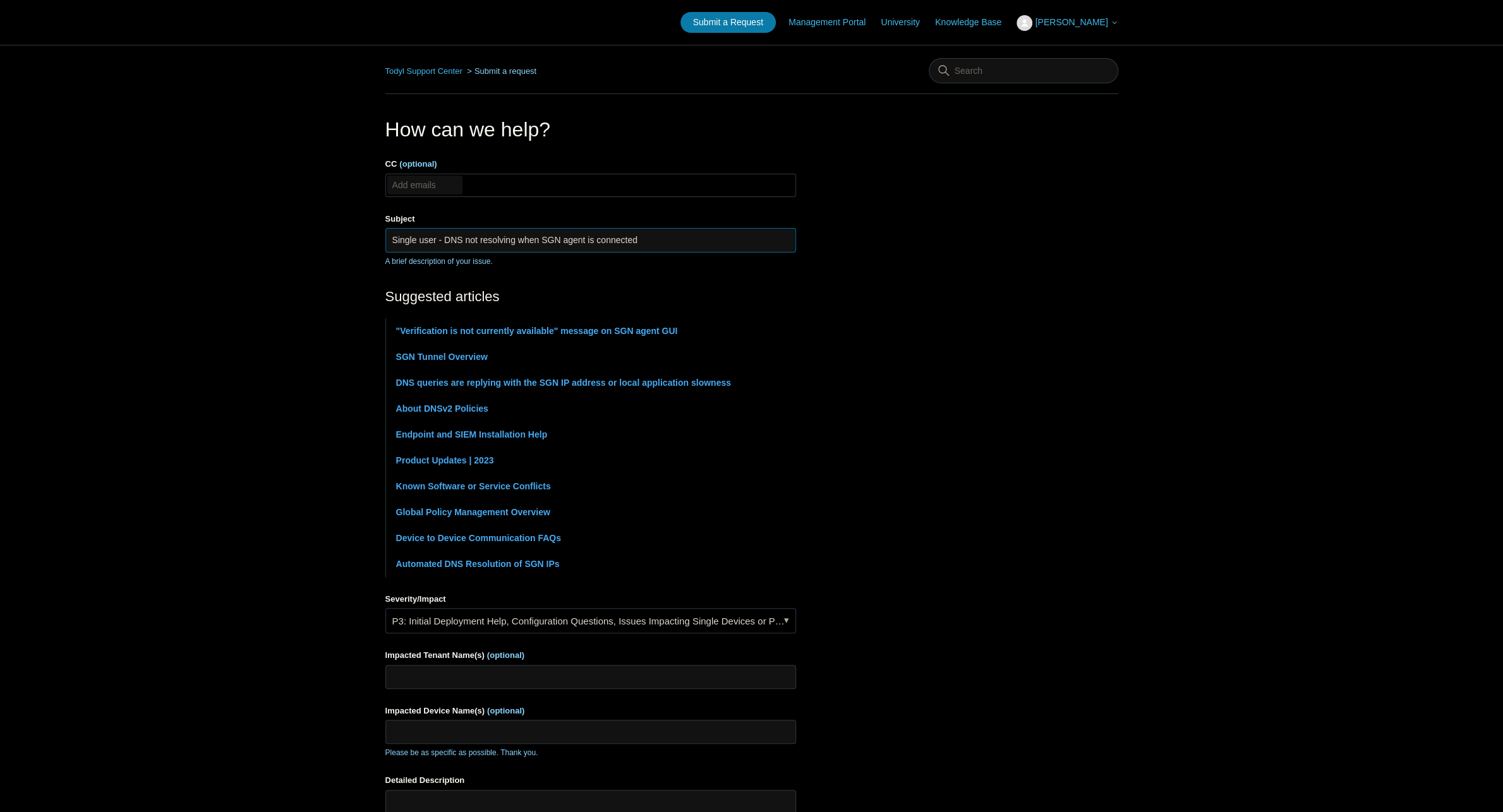
click at [656, 234] on input "Single user - DNS not resolving when SGN agent is connected" at bounding box center [590, 240] width 410 height 24
type input "Single user - DNS not resolving when SGN agent is connected"
click at [321, 289] on main "Todyl Support Center Submit a request How can we help? CC (optional) Add emails…" at bounding box center [751, 524] width 1503 height 958
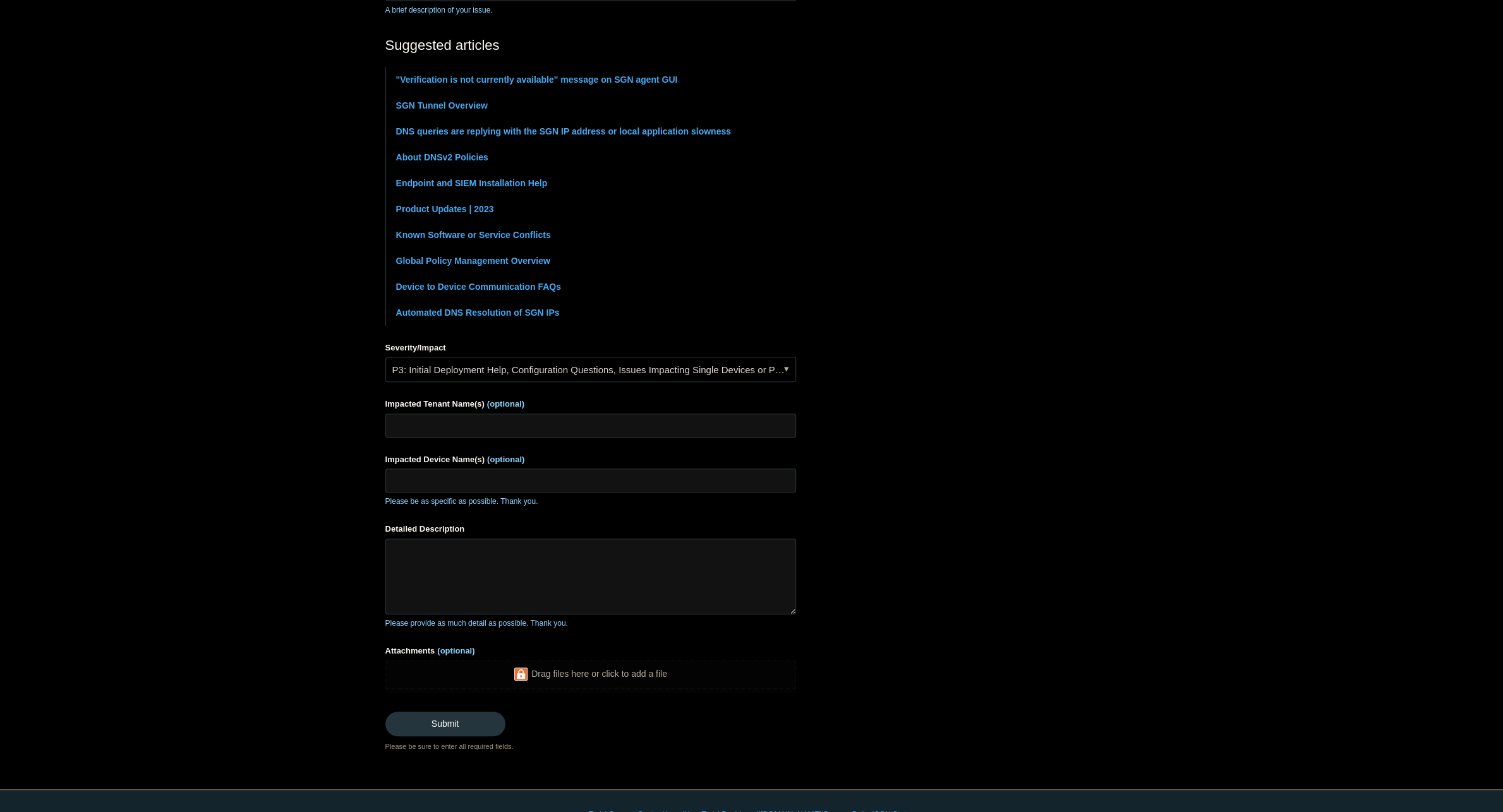
scroll to position [252, 0]
click at [416, 415] on input "Impacted Tenant Name(s) (optional)" at bounding box center [590, 424] width 410 height 24
type input "Common Interest Management Services"
click at [555, 420] on input "Common Interest Management Services" at bounding box center [590, 424] width 410 height 24
click at [569, 476] on input "Impacted Device Name(s) (optional)" at bounding box center [590, 479] width 410 height 24
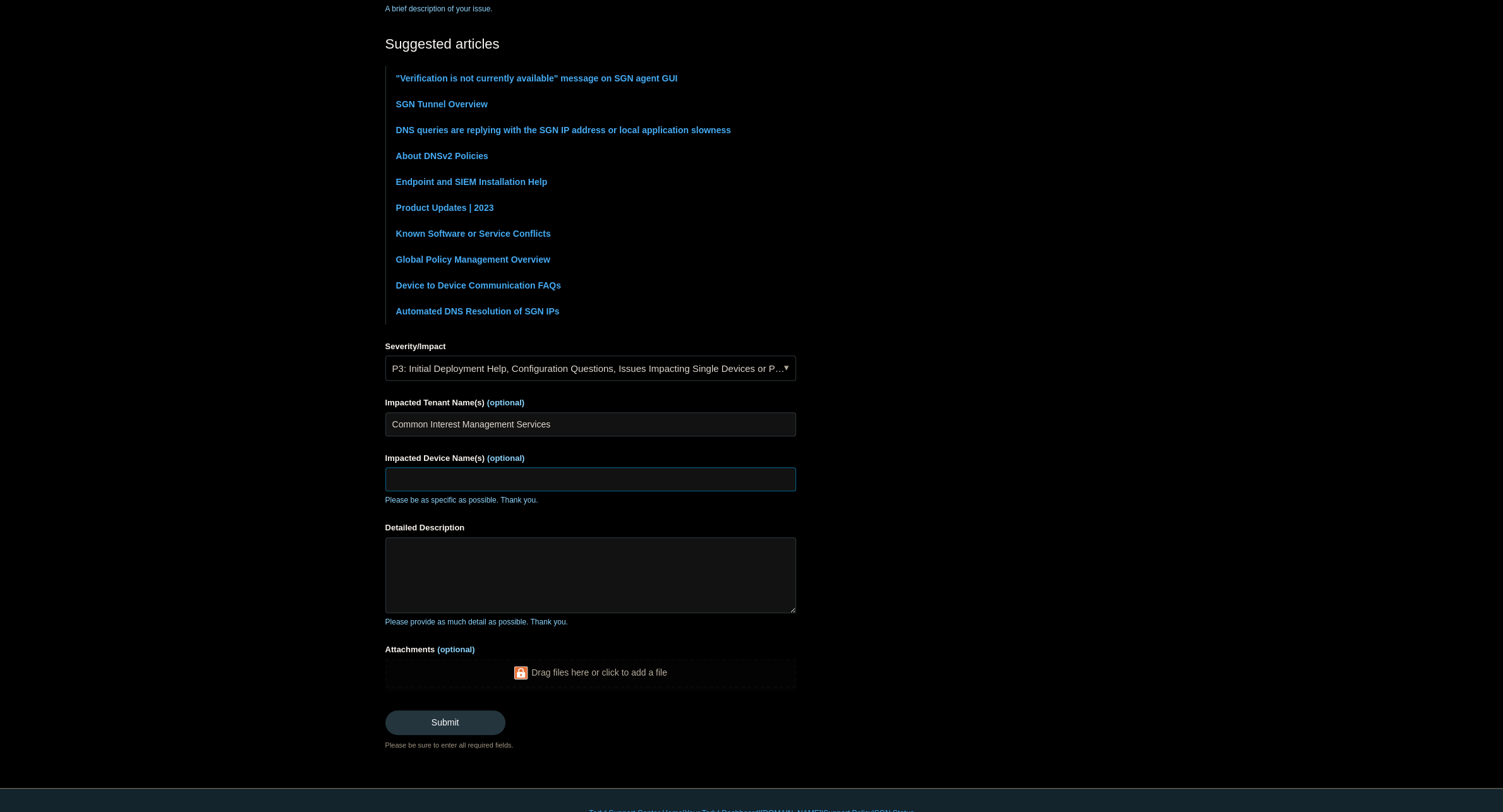
paste input "CI-L-GM0CMB1L"
type input "CI-L-GM0CMB1L"
click at [527, 572] on textarea "Detailed Description" at bounding box center [590, 575] width 410 height 76
click at [405, 556] on textarea "Detailed Description" at bounding box center [590, 575] width 410 height 76
click at [352, 637] on main "Todyl Support Center Submit a request How can we help? CC (optional) Add emails…" at bounding box center [751, 271] width 1503 height 958
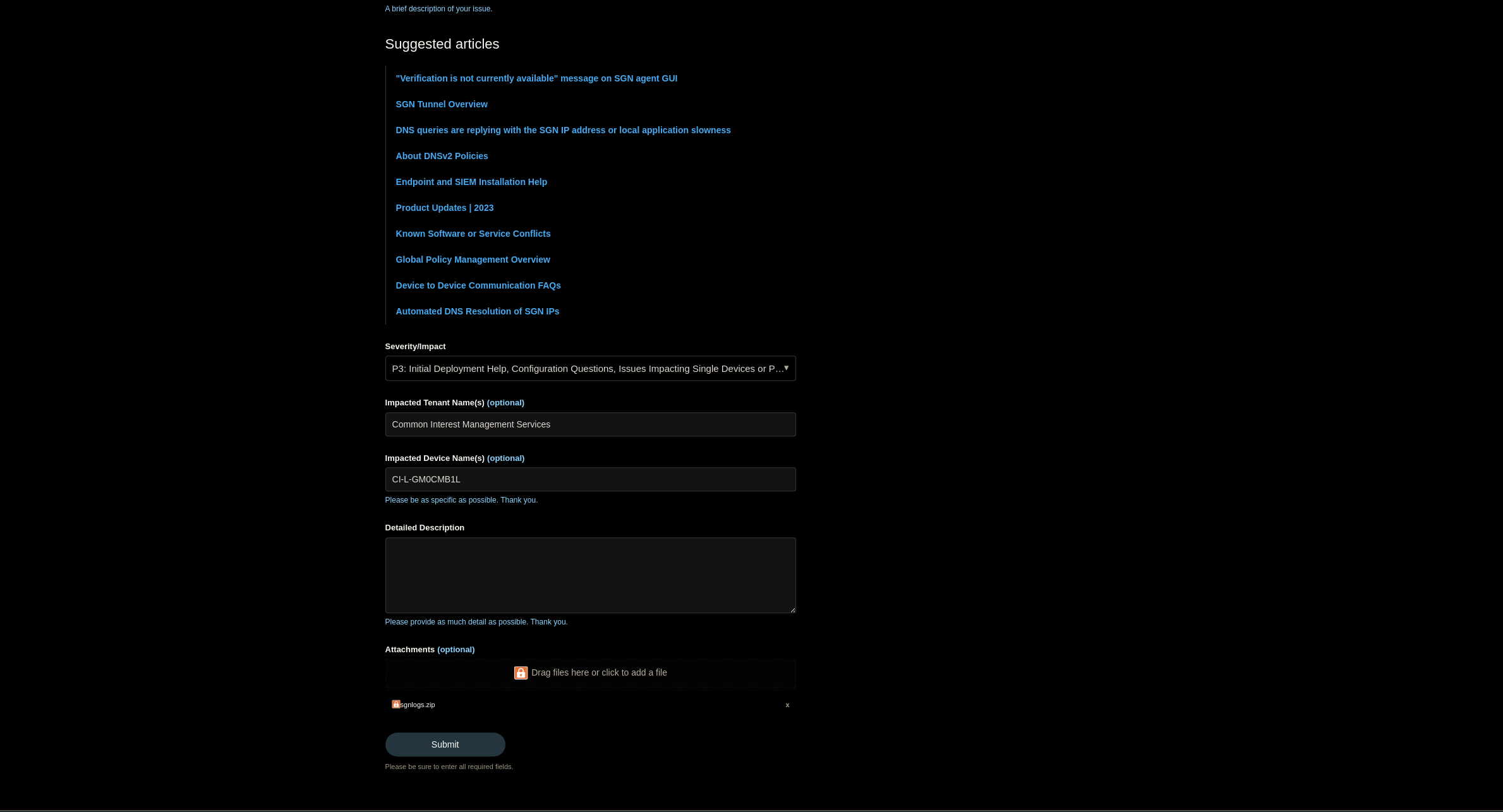
click at [288, 428] on main "Todyl Support Center Submit a request How can we help? CC (optional) Add emails…" at bounding box center [751, 282] width 1503 height 980
click at [500, 565] on textarea "Detailed Description" at bounding box center [590, 575] width 410 height 76
click at [556, 554] on textarea "Detailed Description" at bounding box center [590, 575] width 410 height 76
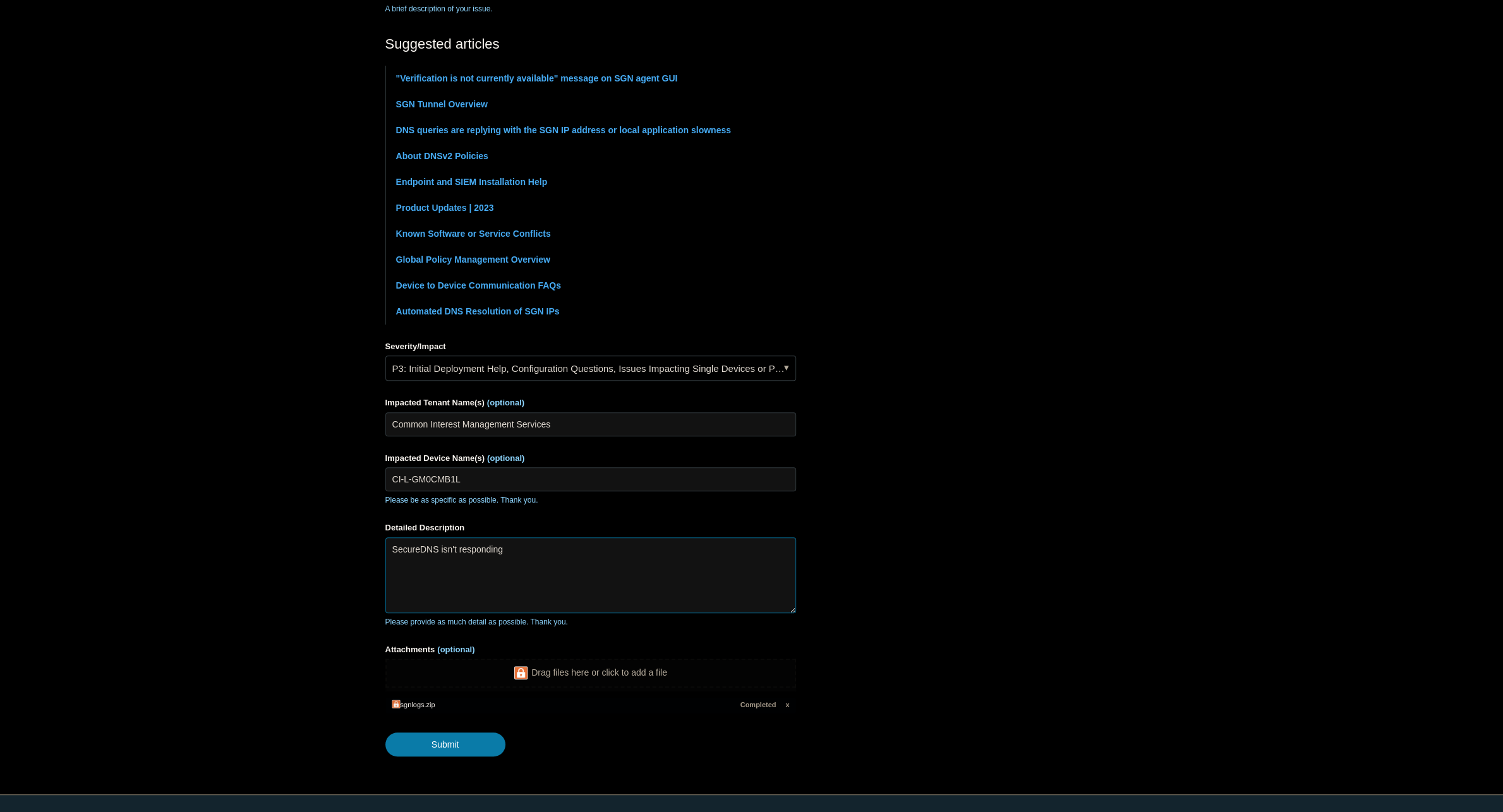
click at [568, 553] on textarea "SecureDNS isn't responding" at bounding box center [590, 575] width 410 height 76
click at [536, 559] on textarea "SecureDNS isn't responding" at bounding box center [590, 575] width 410 height 76
click at [558, 567] on textarea "SecureDNS isn't responding" at bounding box center [590, 575] width 410 height 76
click at [547, 557] on textarea "SecureDNS isn't responding" at bounding box center [590, 575] width 410 height 76
click at [175, 36] on main "Todyl Support Center Submit a request How can we help? CC (optional) Add emails…" at bounding box center [751, 275] width 1503 height 965
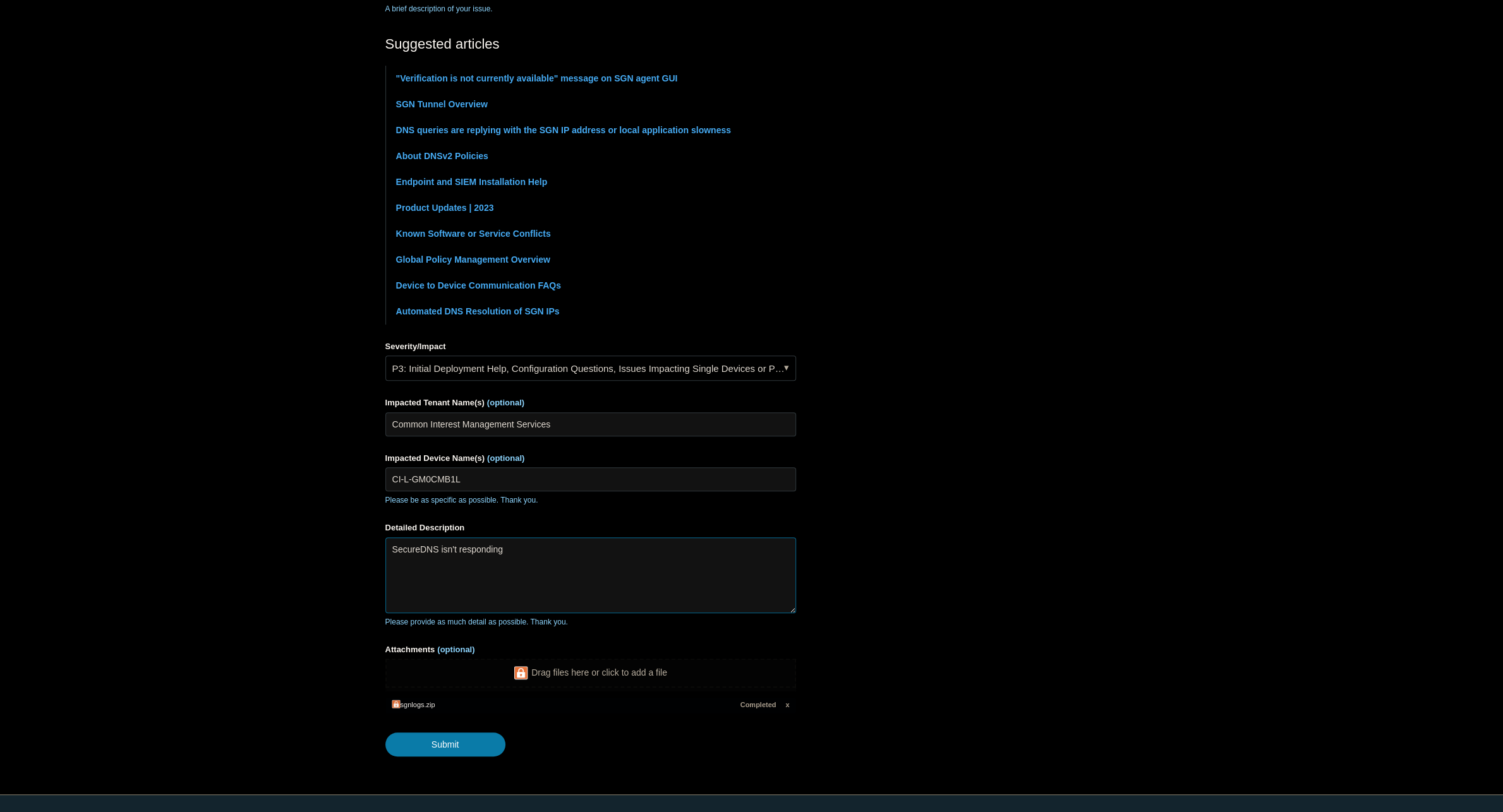
click at [513, 558] on textarea "SecureDNS isn't responding" at bounding box center [590, 575] width 410 height 76
click at [722, 559] on textarea "SecureDNS isn't responding to DNS requests on this computer" at bounding box center [590, 575] width 410 height 76
click at [108, 196] on main "Todyl Support Center Submit a request How can we help? CC (optional) Add emails…" at bounding box center [751, 275] width 1503 height 965
click at [471, 565] on textarea "SecureDNS isn't responding to DNS requests on this computer. I'm able to ping t…" at bounding box center [590, 575] width 410 height 76
click at [441, 561] on textarea "SecureDNS isn't responding to DNS requests on this computer. I'm able to ping t…" at bounding box center [590, 575] width 410 height 76
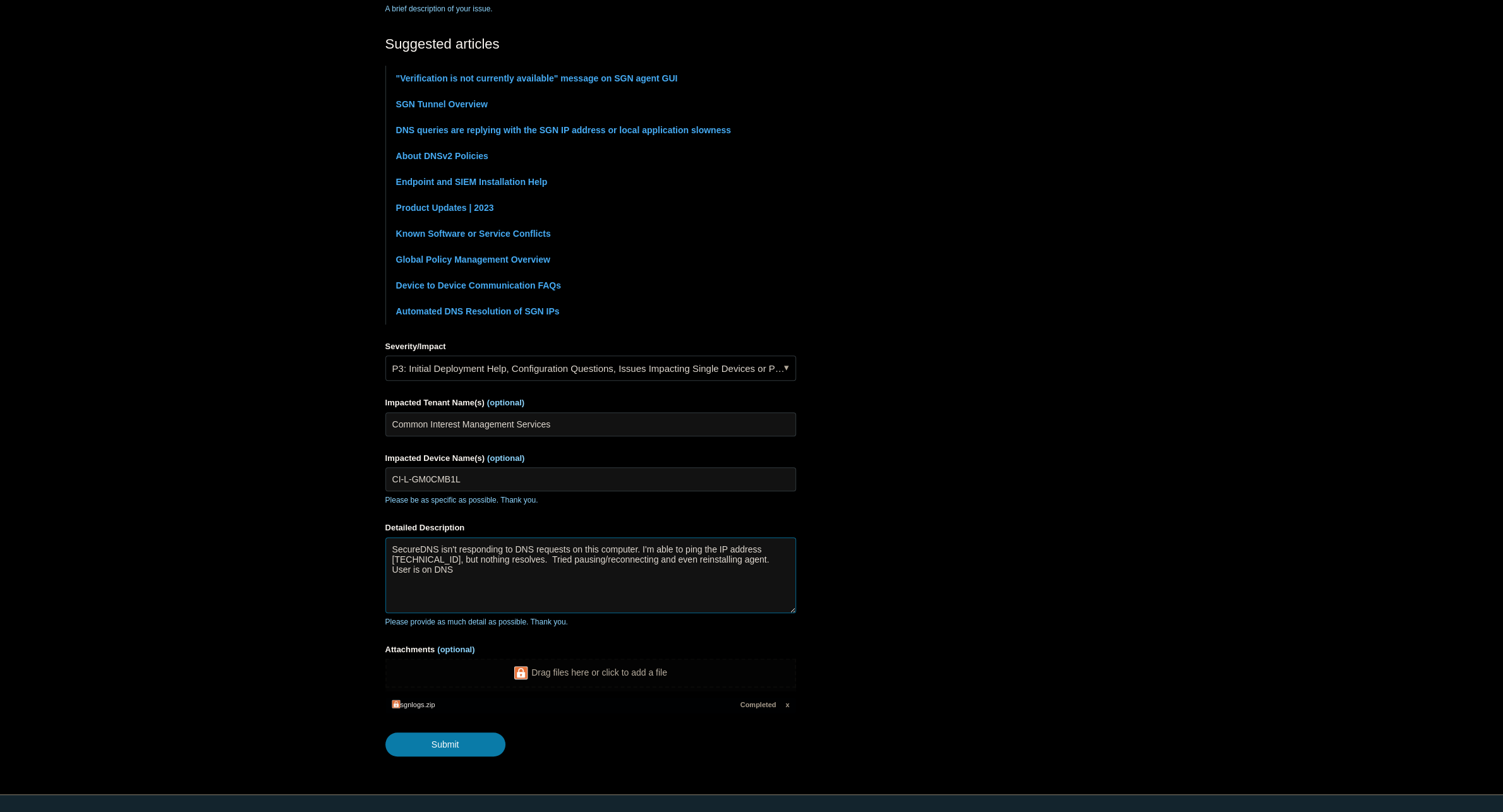
click at [450, 578] on textarea "SecureDNS isn't responding to DNS requests on this computer. I'm able to ping t…" at bounding box center [590, 575] width 410 height 76
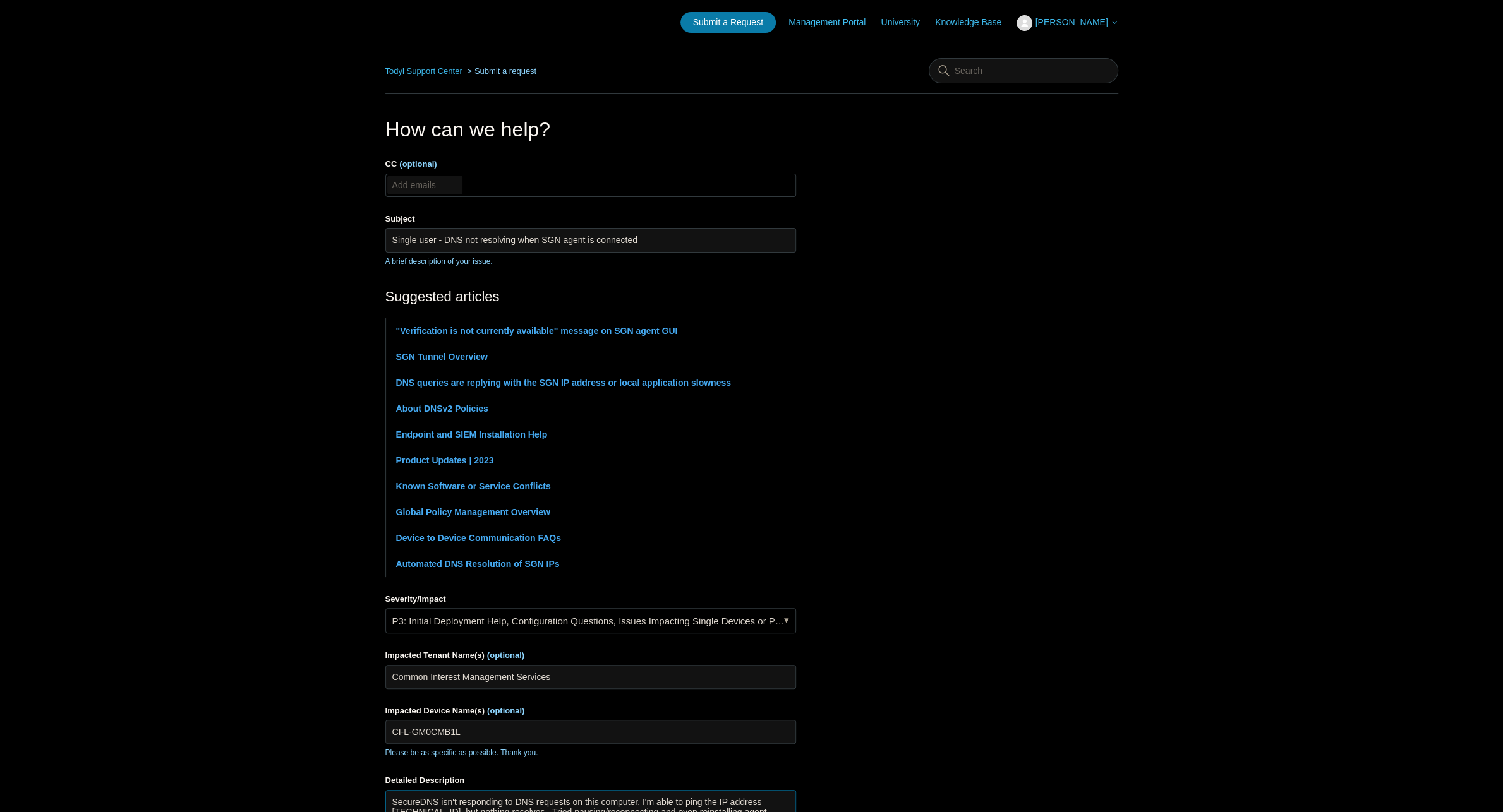
scroll to position [283, 0]
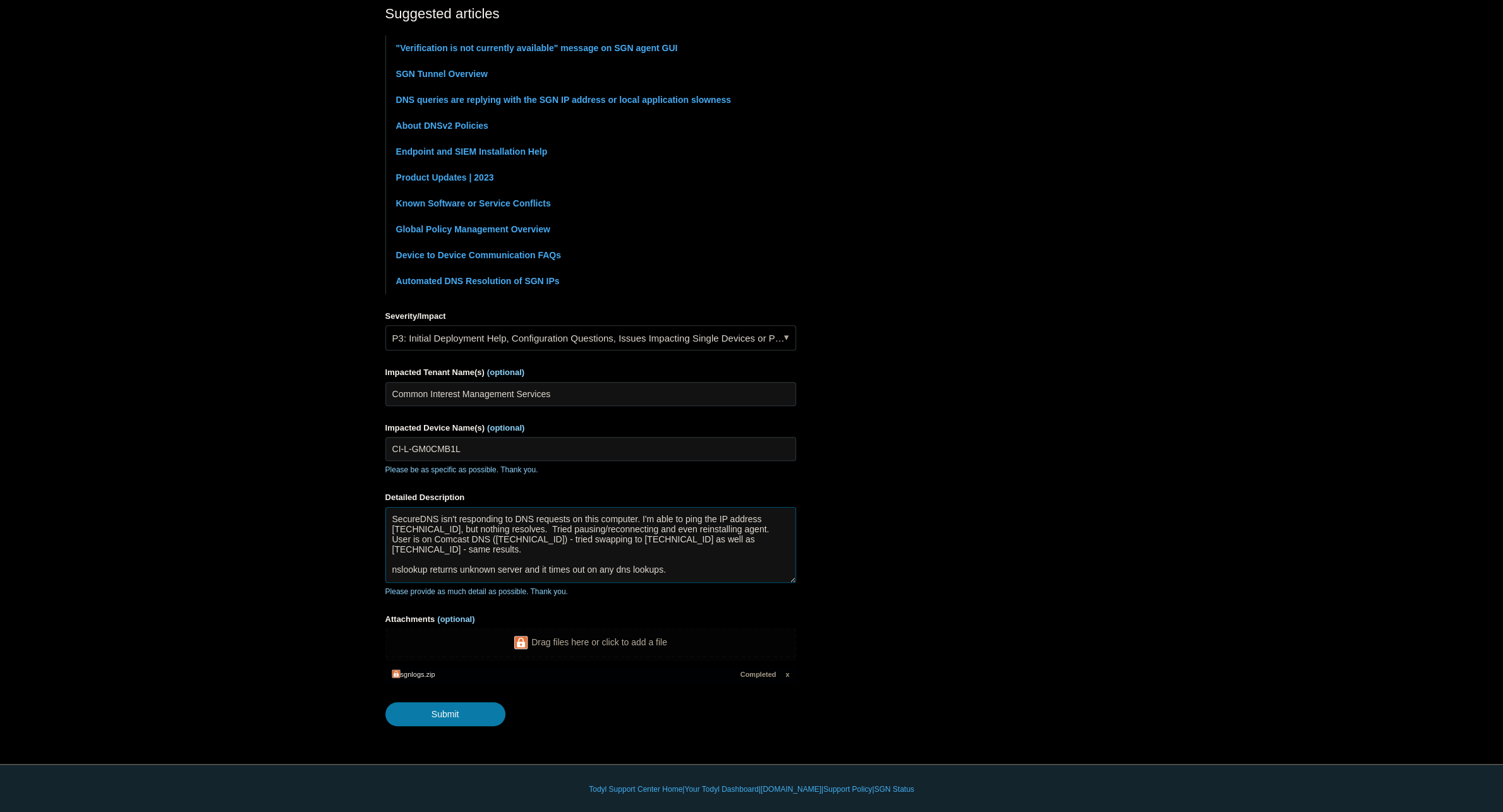
type textarea "SecureDNS isn't responding to DNS requests on this computer. I'm able to ping t…"
click at [423, 338] on link "P3: Initial Deployment Help, Configuration Questions, Issues Impacting Single D…" at bounding box center [590, 338] width 410 height 25
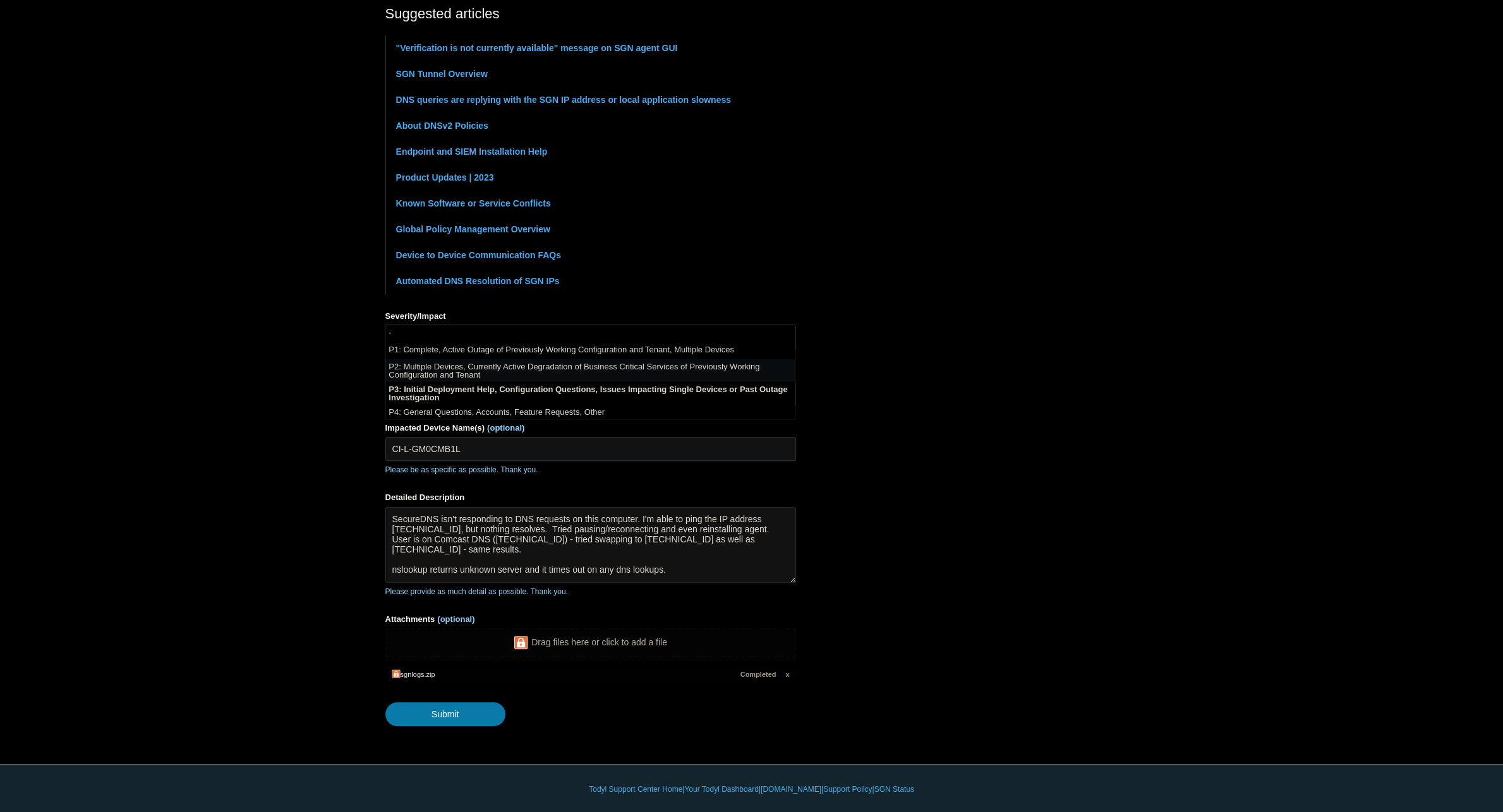
click at [414, 369] on li "P2: Multiple Devices, Currently Active Degradation of Business Critical Service…" at bounding box center [590, 371] width 409 height 23
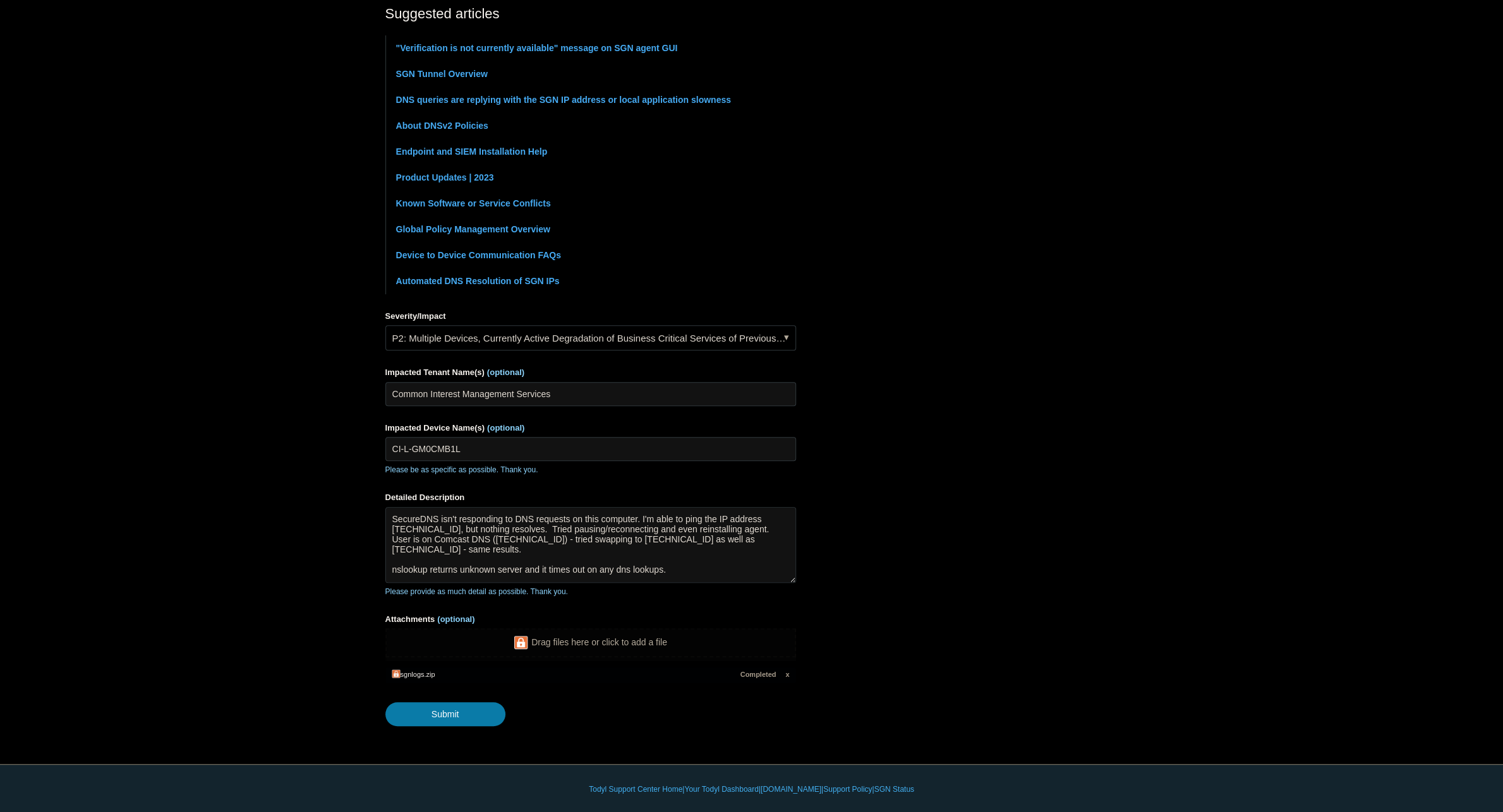
click at [299, 384] on main "Todyl Support Center Submit a request How can we help? CC (optional) Add emails…" at bounding box center [751, 244] width 1503 height 965
click at [462, 339] on link "P2: Multiple Devices, Currently Active Degradation of Business Critical Service…" at bounding box center [590, 338] width 410 height 25
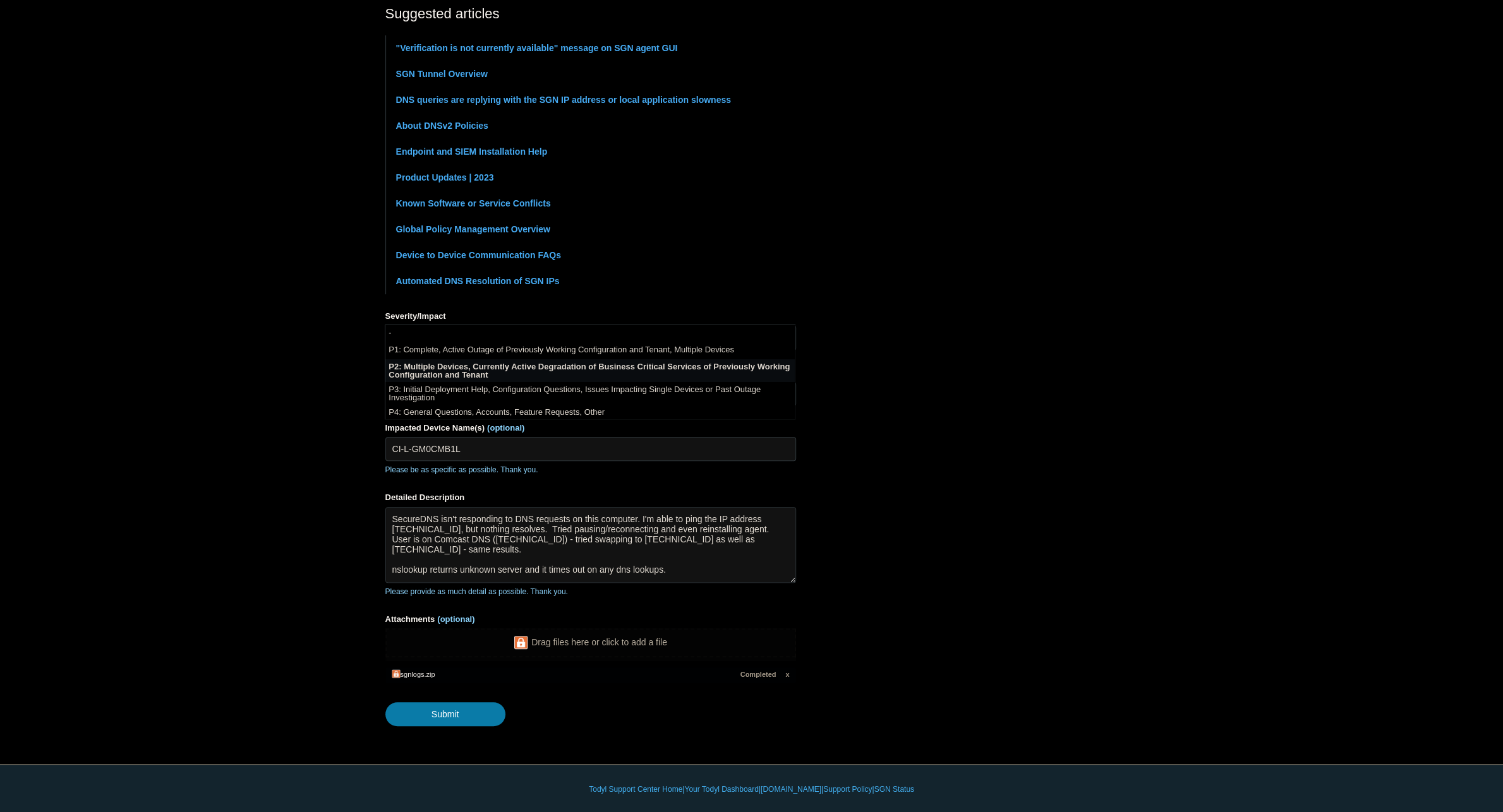
click at [444, 369] on li "P2: Multiple Devices, Currently Active Degradation of Business Critical Service…" at bounding box center [590, 371] width 409 height 23
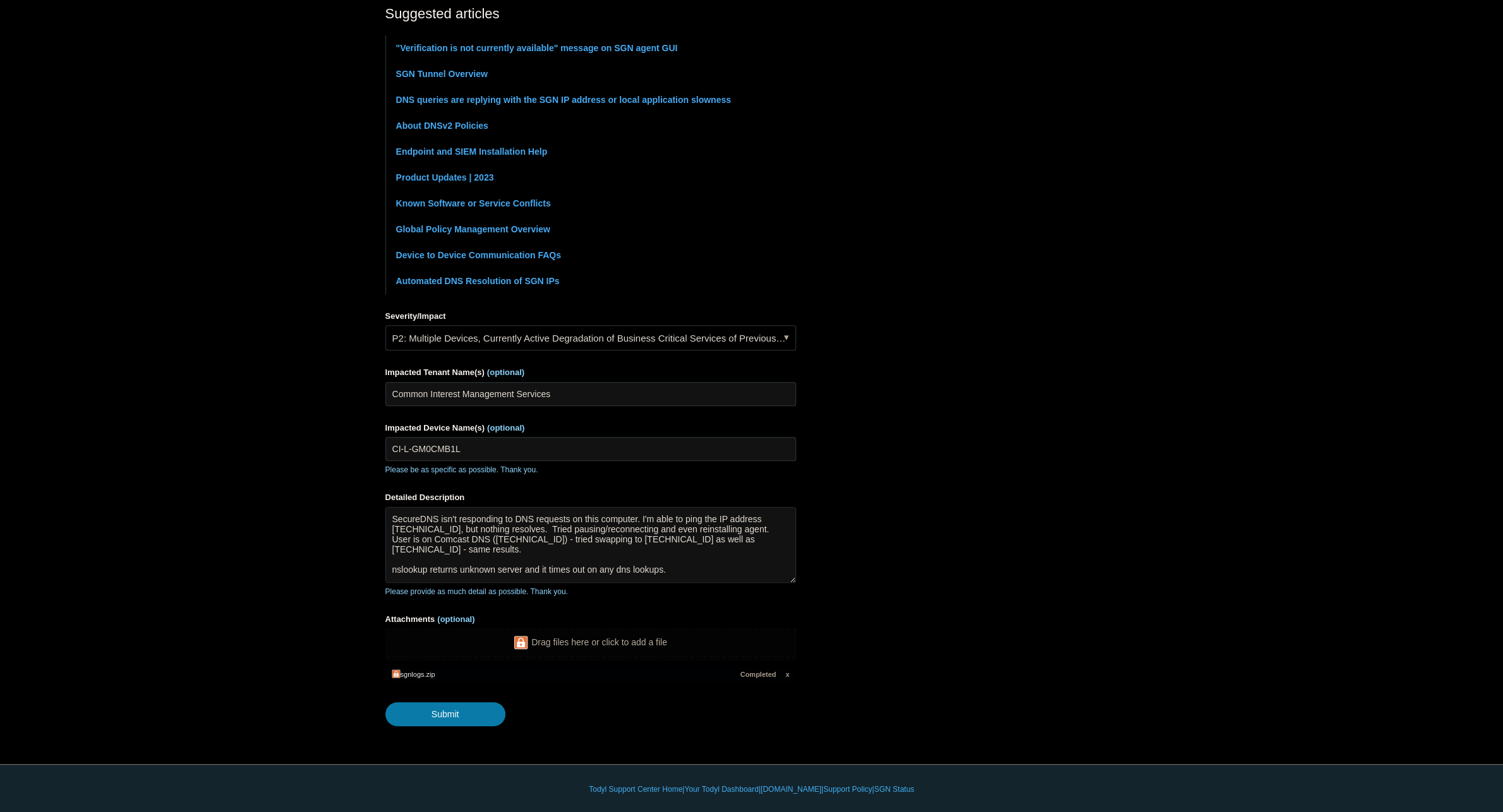
click at [316, 389] on main "Todyl Support Center Submit a request How can we help? CC (optional) Add emails…" at bounding box center [751, 244] width 1503 height 965
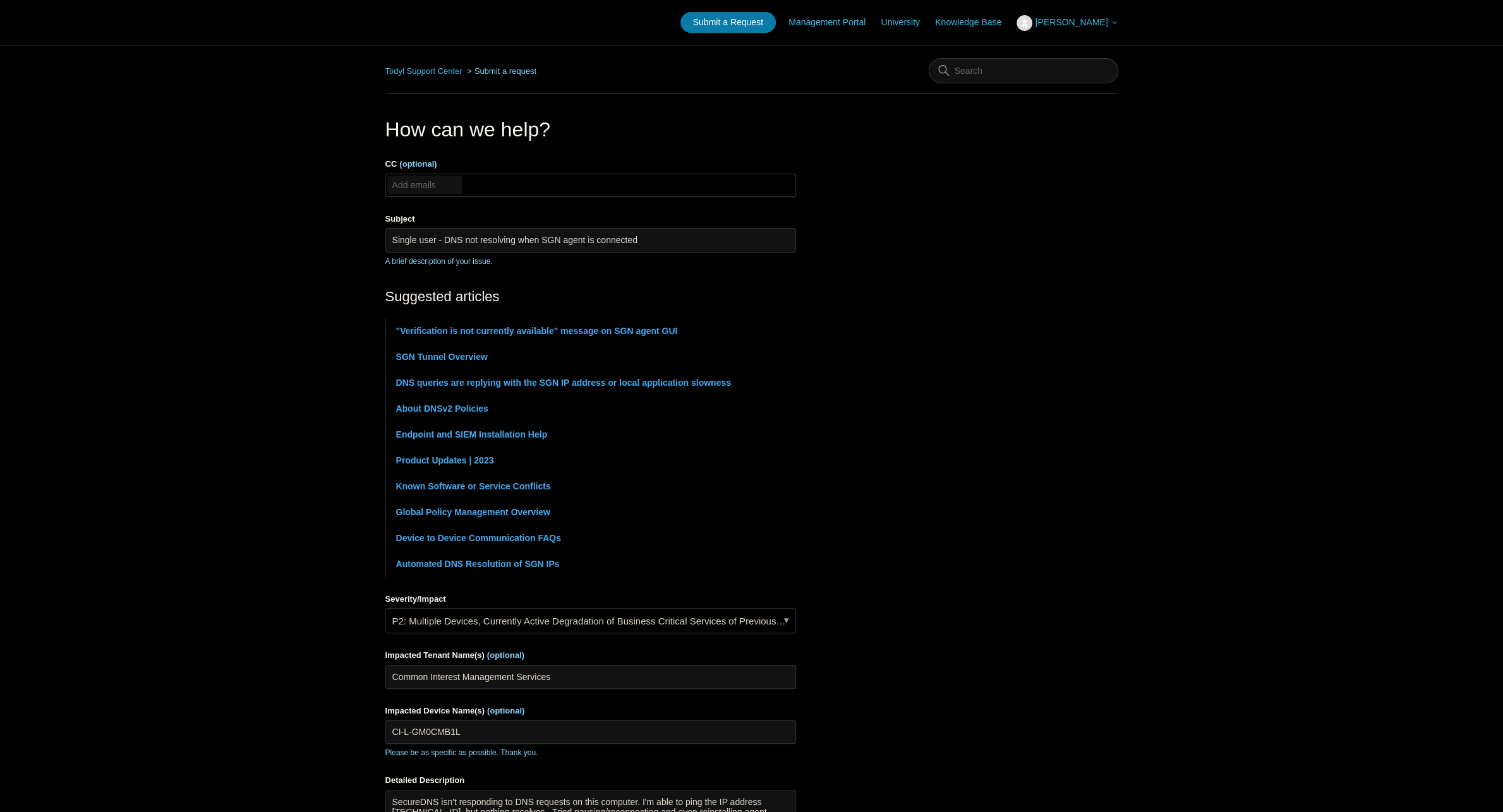
click at [456, 177] on input "CC (optional)" at bounding box center [425, 184] width 75 height 19
click at [441, 184] on input "kevin.van.toder@itsasap.com" at bounding box center [463, 184] width 153 height 19
type input "kevin.van.tonder@itsasap.com"
click at [240, 238] on main "Todyl Support Center Submit a request How can we help? CC (optional) kevin.van.…" at bounding box center [751, 527] width 1503 height 965
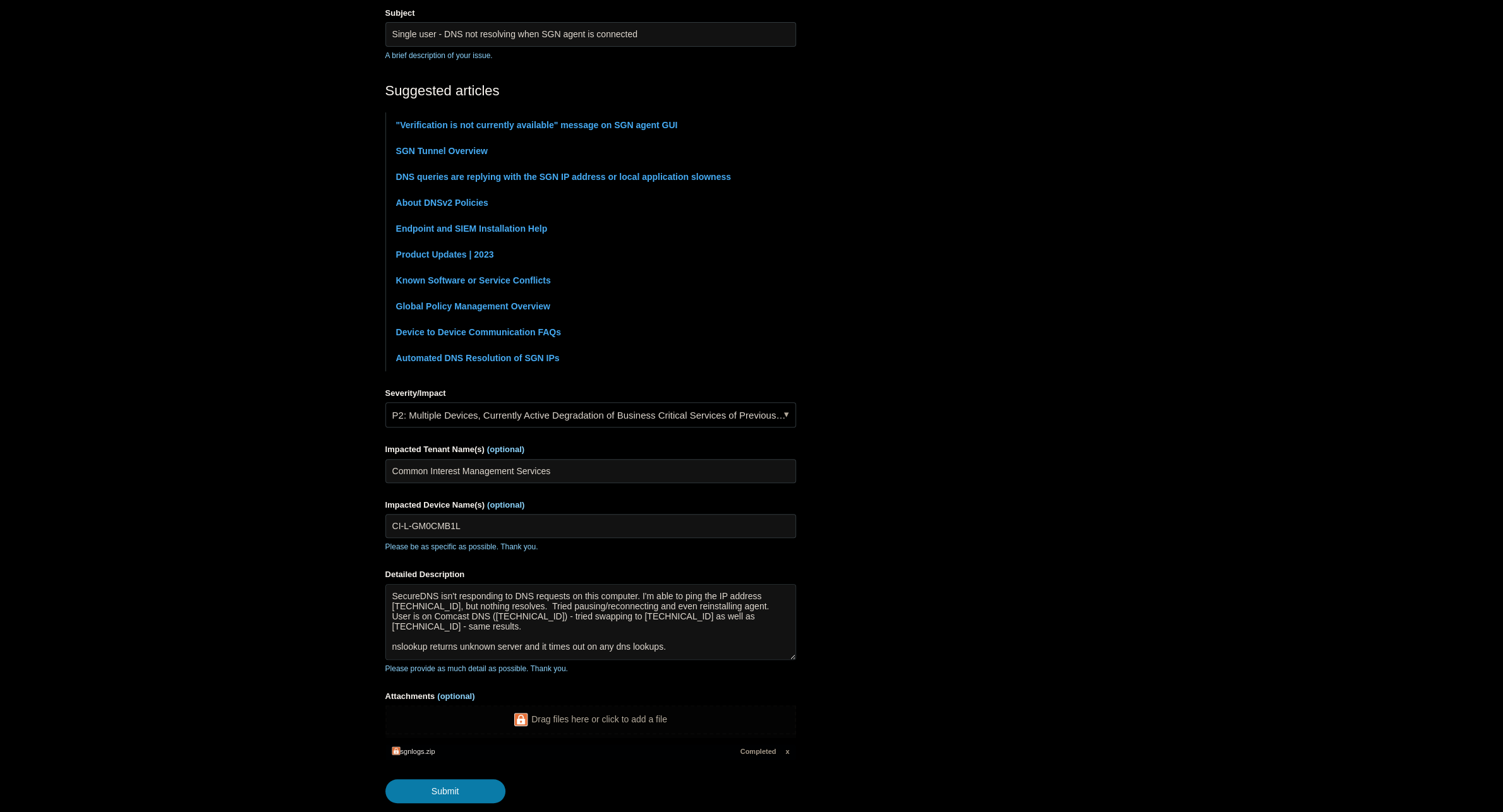
scroll to position [283, 0]
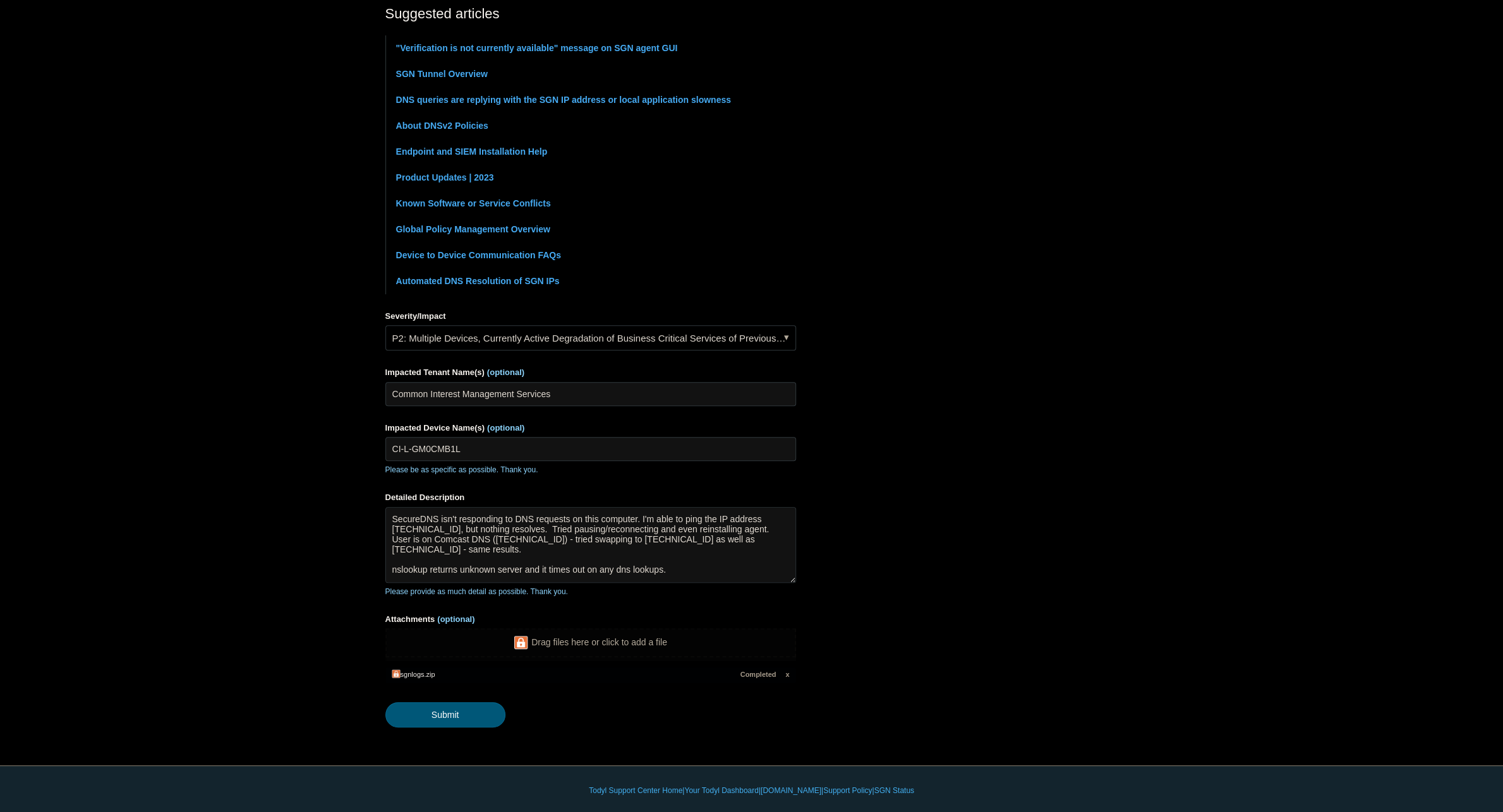
click at [441, 711] on input "Submit" at bounding box center [445, 715] width 120 height 25
type textarea "SecureDNS isn't responding to DNS requests on this computer. I'm able to ping t…"
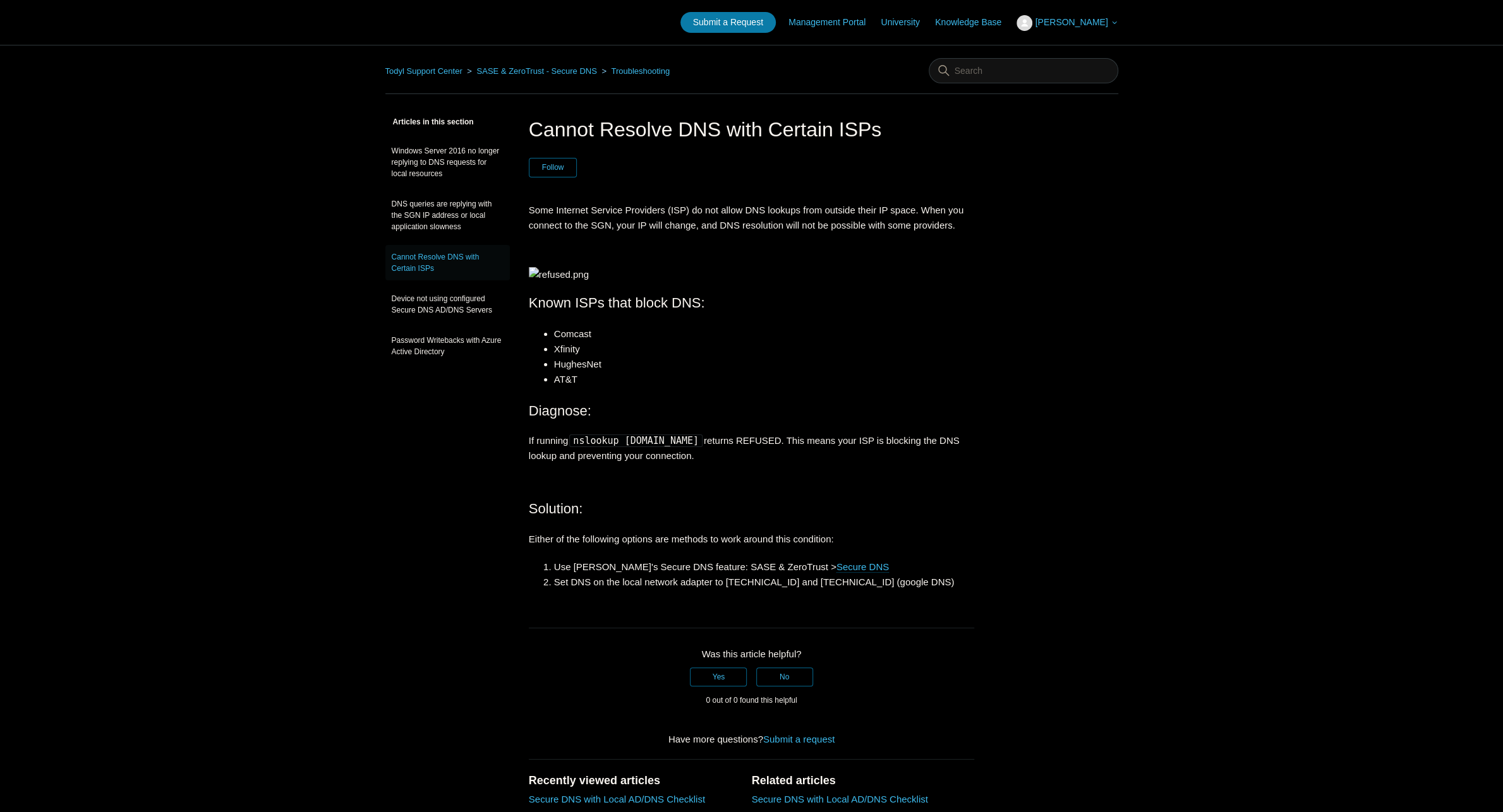
click at [347, 434] on main "Todyl Support Center SASE & ZeroTrust - Secure DNS Troubleshooting Articles in …" at bounding box center [751, 554] width 1503 height 1018
click at [340, 377] on main "Todyl Support Center SASE & ZeroTrust - Secure DNS Troubleshooting Articles in …" at bounding box center [751, 554] width 1503 height 1018
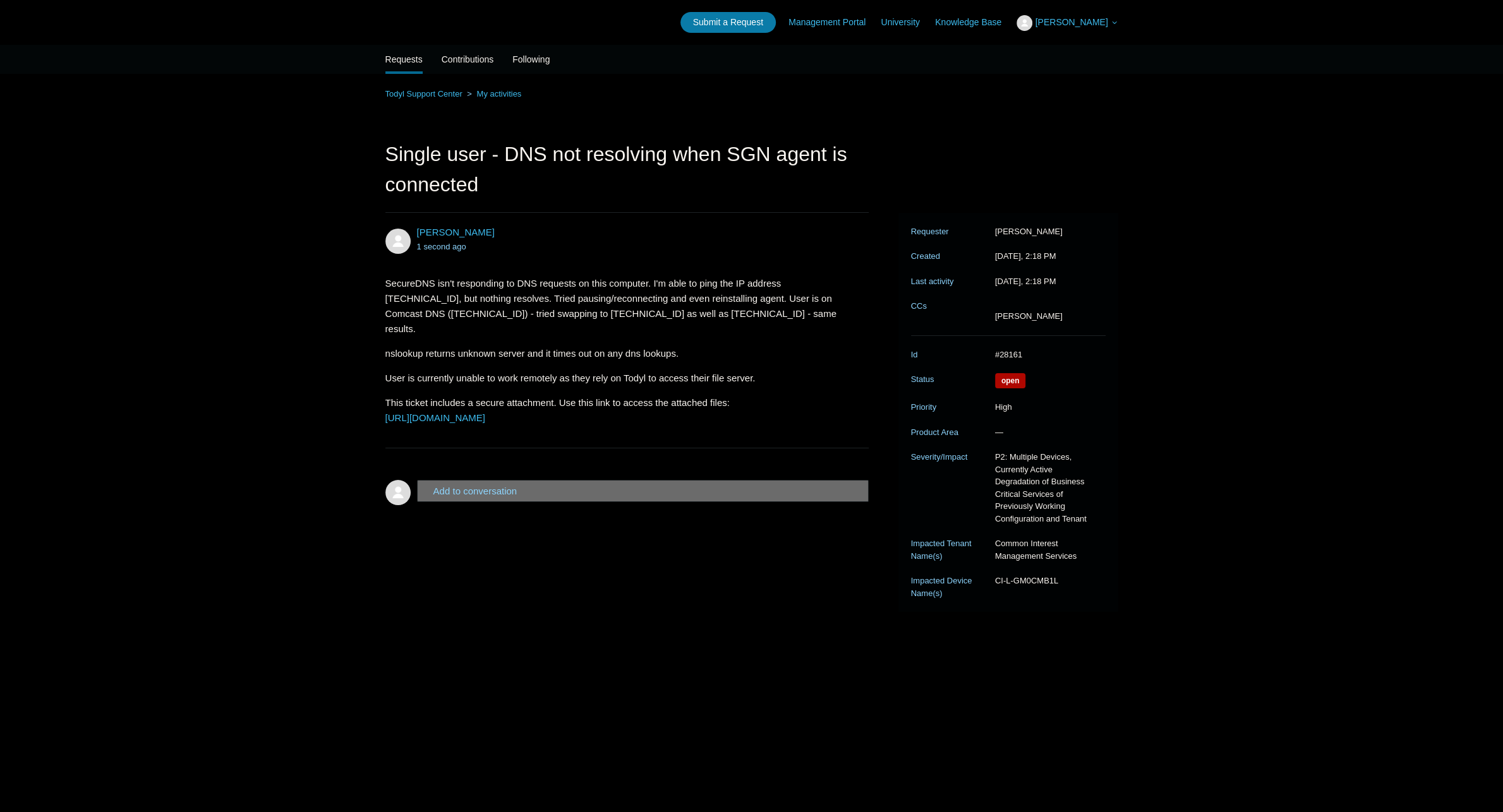
click at [278, 217] on main "Requests Contributions Following Todyl Support Center My activities Single user…" at bounding box center [751, 410] width 1503 height 731
click at [221, 510] on main "Requests Contributions Following Todyl Support Center My activities Single user…" at bounding box center [751, 410] width 1503 height 731
